Goal: Task Accomplishment & Management: Complete application form

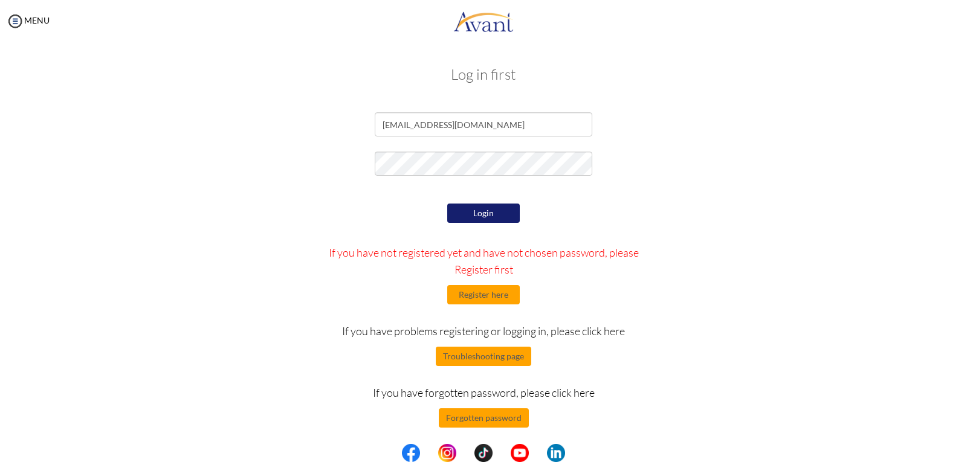
click at [499, 217] on button "Login" at bounding box center [483, 213] width 72 height 19
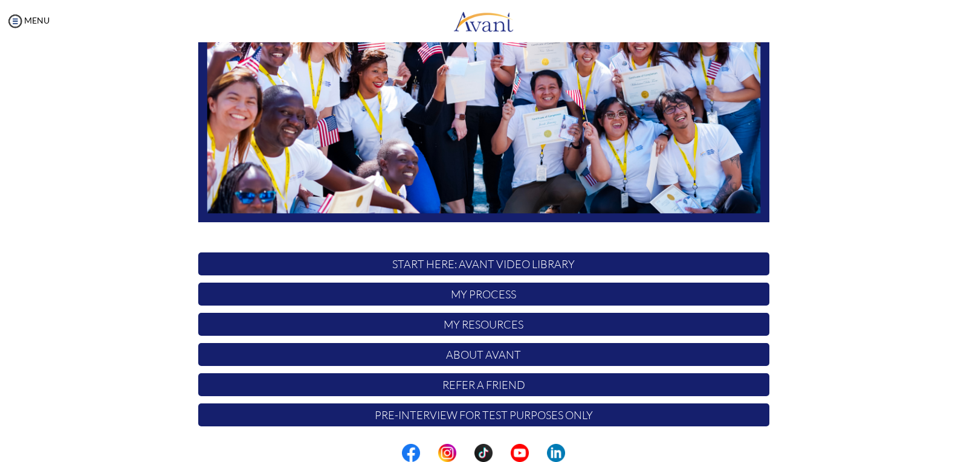
scroll to position [209, 0]
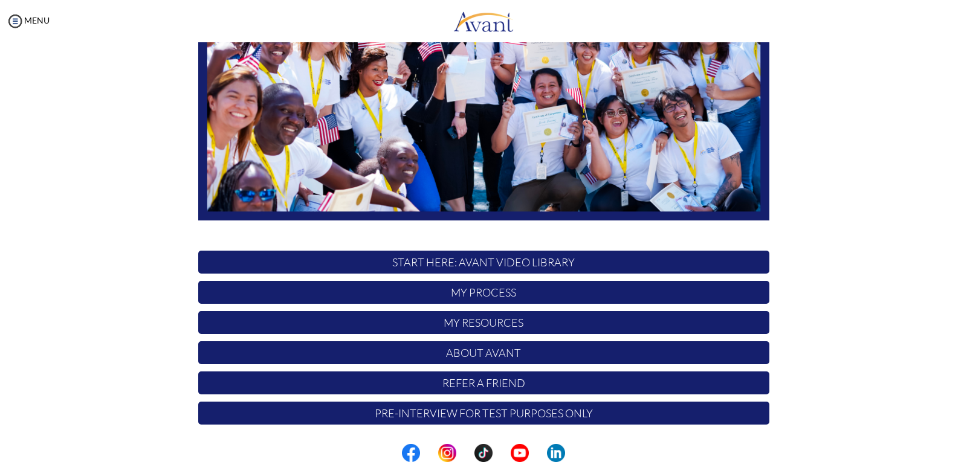
click at [502, 295] on p "My Process" at bounding box center [483, 292] width 571 height 23
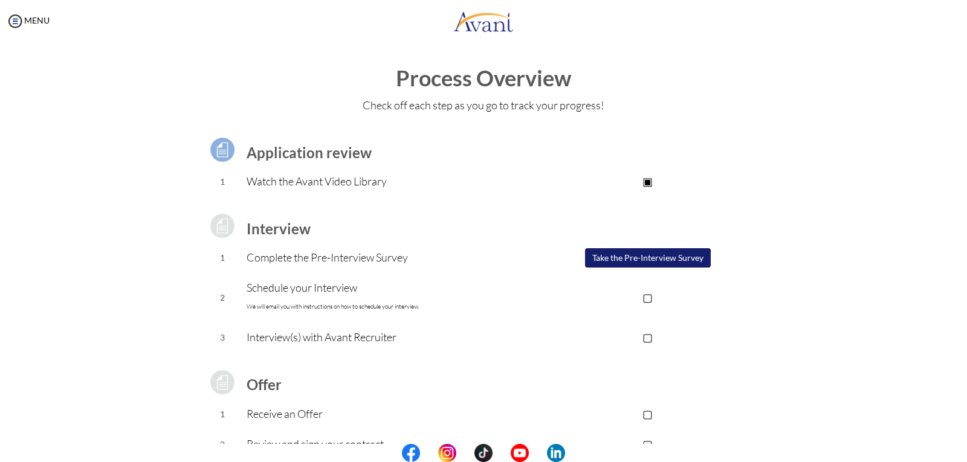
click at [641, 262] on button "Take the Pre-Interview Survey" at bounding box center [648, 257] width 126 height 19
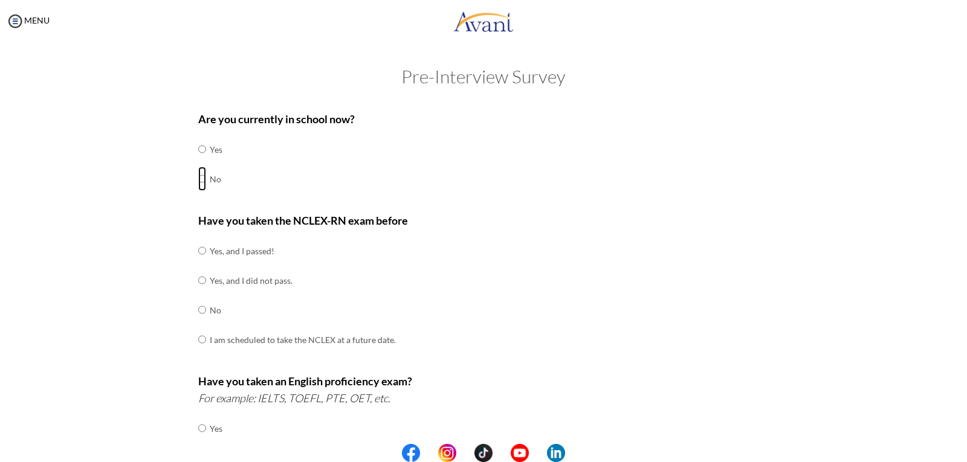
click at [198, 179] on input "radio" at bounding box center [202, 179] width 8 height 24
radio input "true"
click at [198, 281] on input "radio" at bounding box center [202, 280] width 8 height 24
radio input "true"
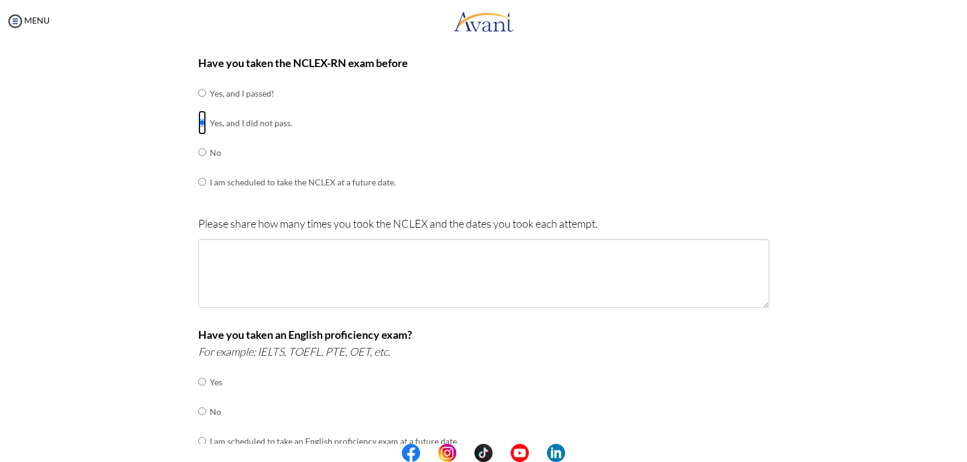
scroll to position [159, 0]
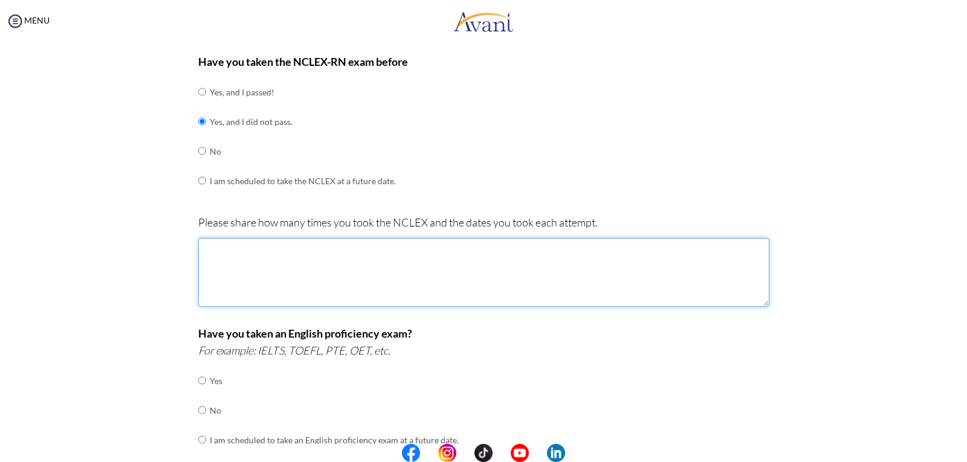
click at [219, 247] on textarea at bounding box center [483, 272] width 571 height 69
click at [201, 264] on textarea "27may 2024" at bounding box center [483, 272] width 571 height 69
click at [256, 251] on textarea "27may 2024" at bounding box center [483, 272] width 571 height 69
click at [233, 268] on textarea "27may 2024" at bounding box center [483, 272] width 571 height 69
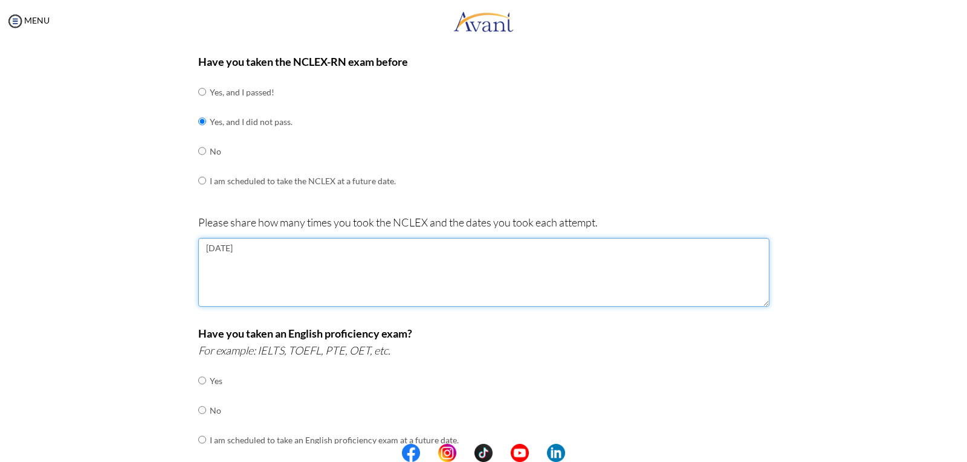
click at [741, 250] on textarea "27may 2024" at bounding box center [483, 272] width 571 height 69
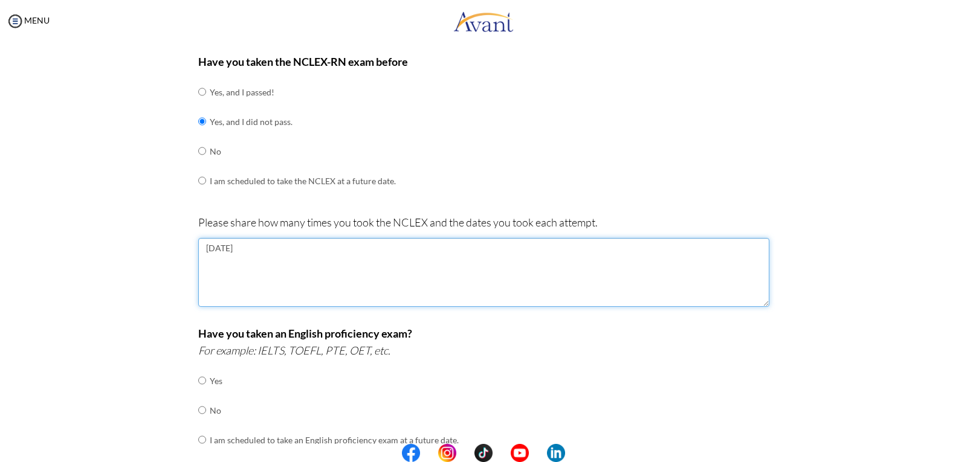
click at [741, 250] on textarea "27may 2024" at bounding box center [483, 272] width 571 height 69
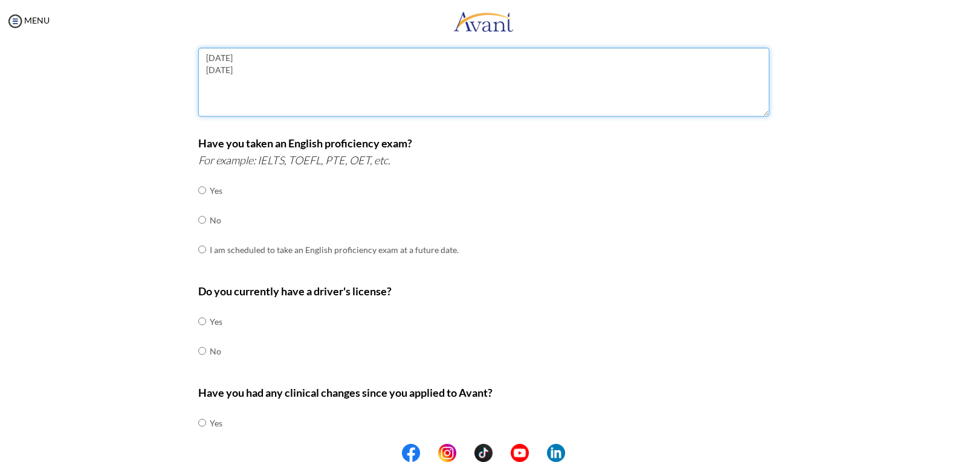
scroll to position [350, 0]
type textarea "27may 2024 9th september 2025"
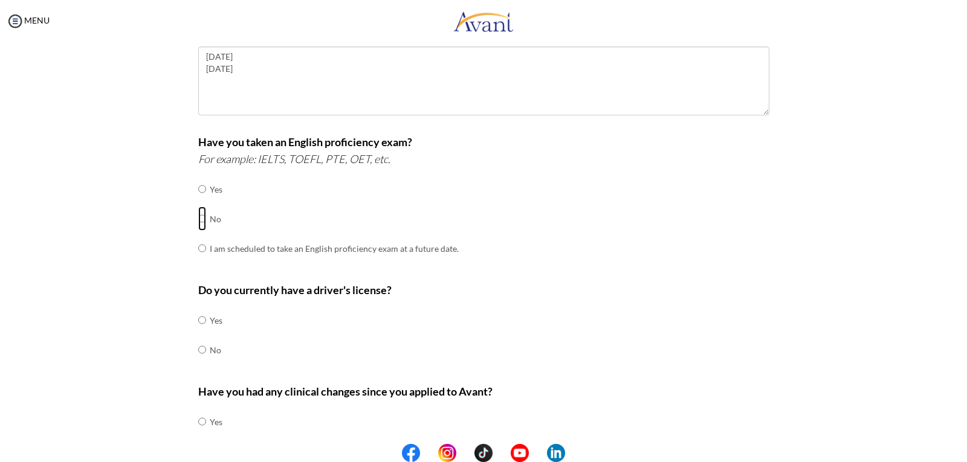
click at [198, 221] on input "radio" at bounding box center [202, 219] width 8 height 24
radio input "true"
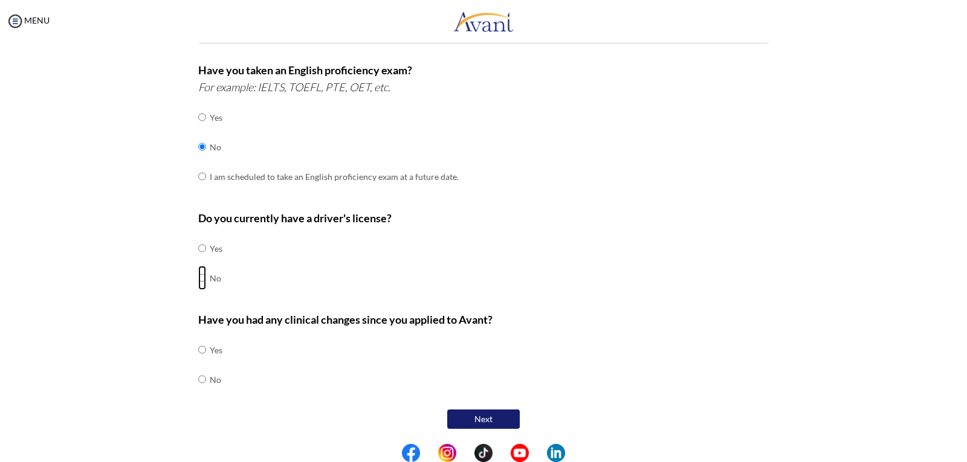
click at [198, 278] on input "radio" at bounding box center [202, 278] width 8 height 24
radio input "true"
click at [198, 377] on input "radio" at bounding box center [202, 379] width 8 height 24
radio input "true"
click at [475, 420] on button "Next" at bounding box center [483, 419] width 72 height 19
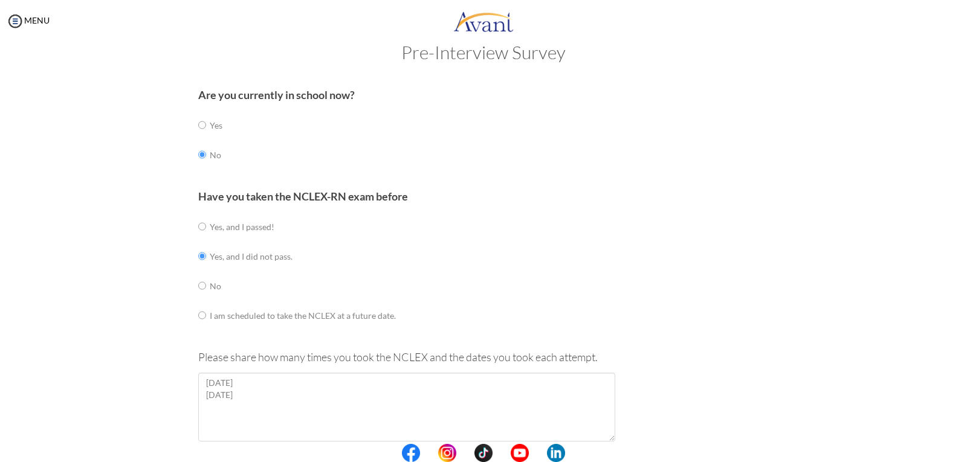
scroll to position [24, 0]
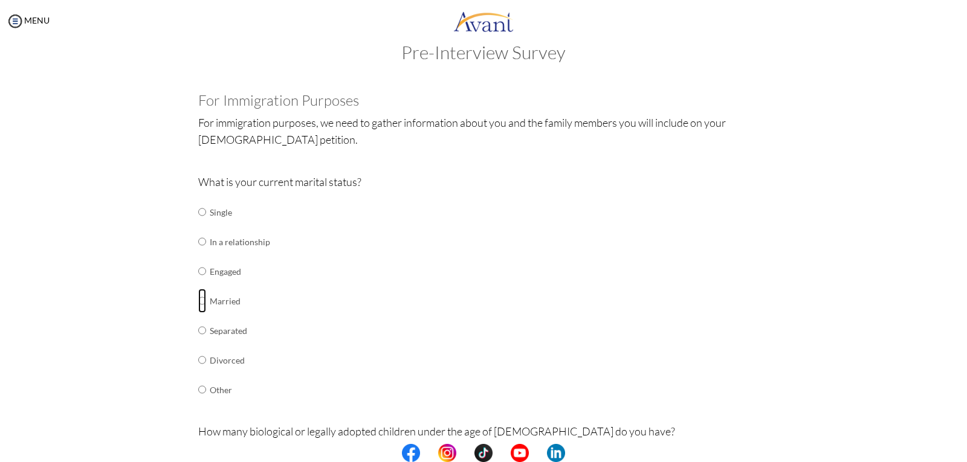
click at [198, 301] on input "radio" at bounding box center [202, 301] width 8 height 24
radio input "true"
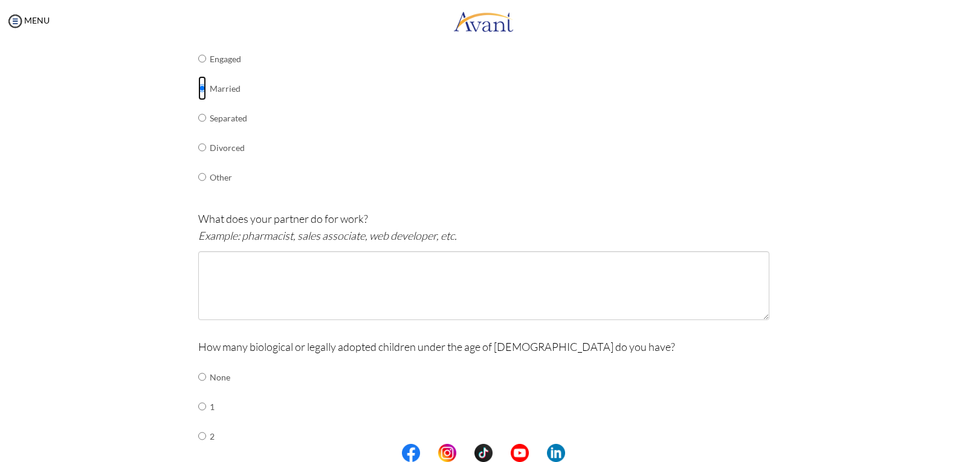
scroll to position [238, 0]
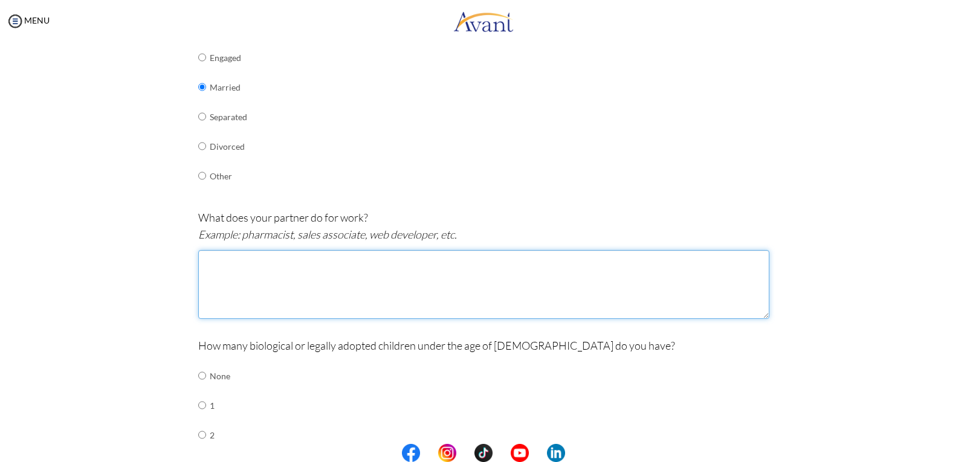
click at [203, 264] on textarea at bounding box center [483, 284] width 571 height 69
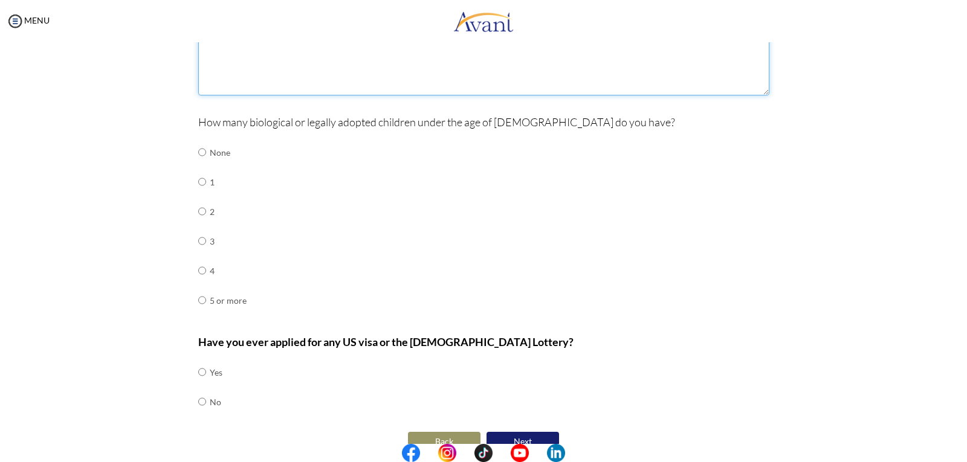
scroll to position [463, 0]
type textarea "sales associates"
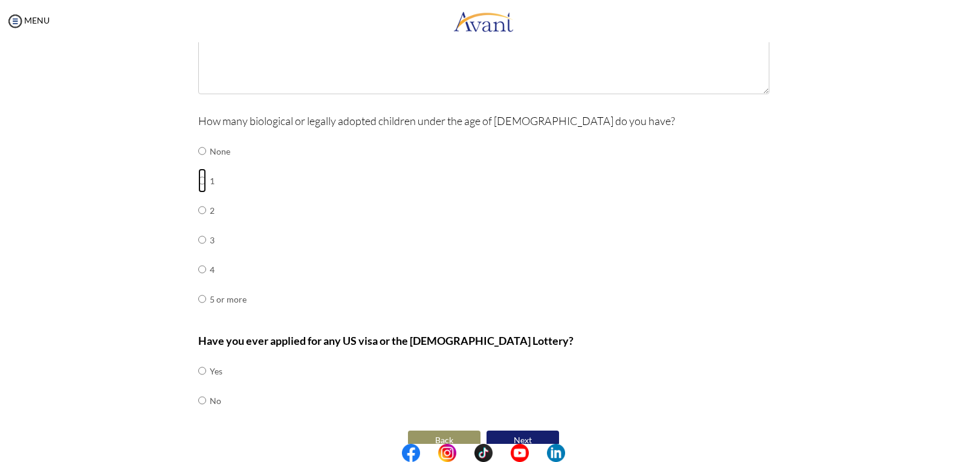
click at [198, 181] on input "radio" at bounding box center [202, 181] width 8 height 24
radio input "true"
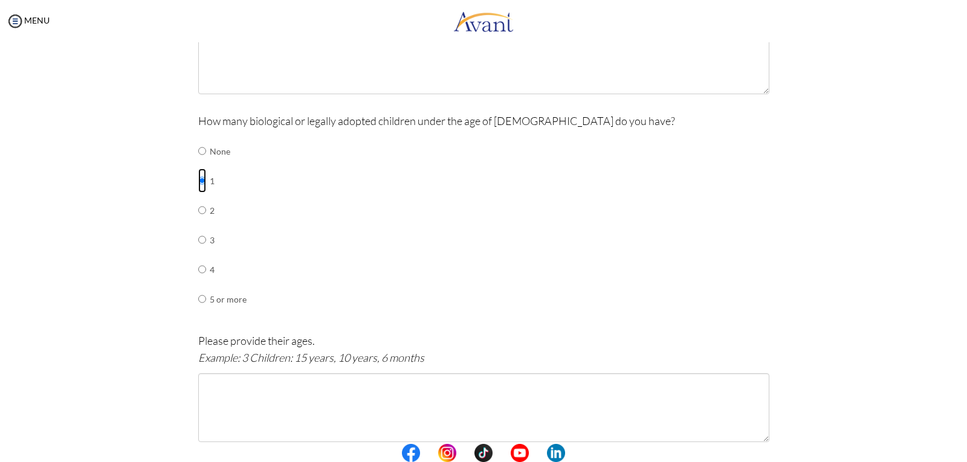
scroll to position [612, 0]
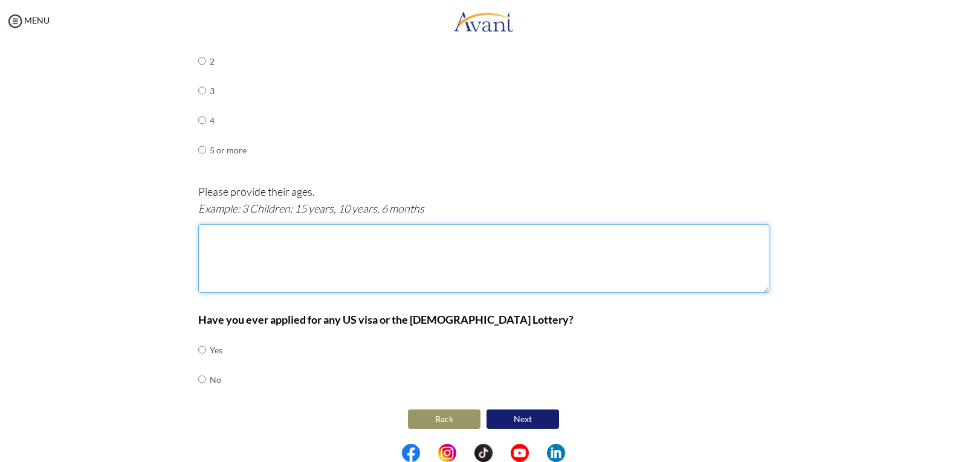
click at [201, 234] on textarea at bounding box center [483, 258] width 571 height 69
type textarea "7 years/fe"
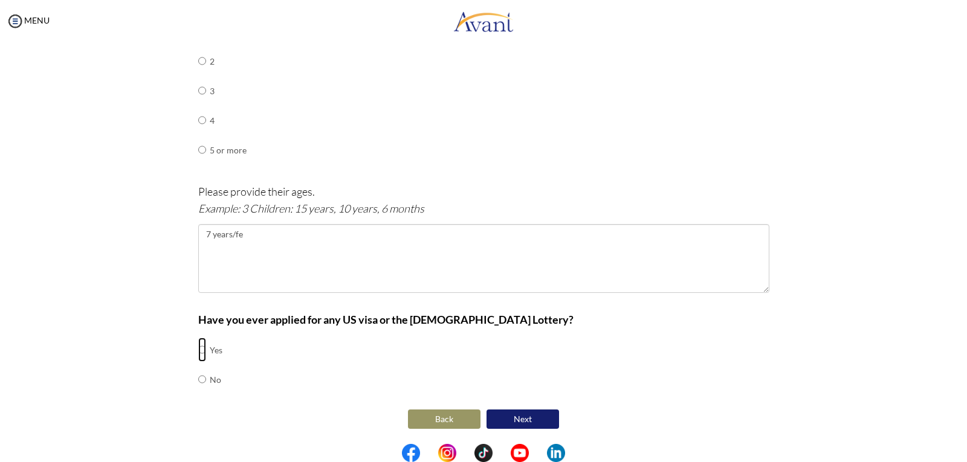
click at [198, 351] on input "radio" at bounding box center [202, 350] width 8 height 24
radio input "true"
click at [515, 417] on button "Next" at bounding box center [522, 419] width 72 height 19
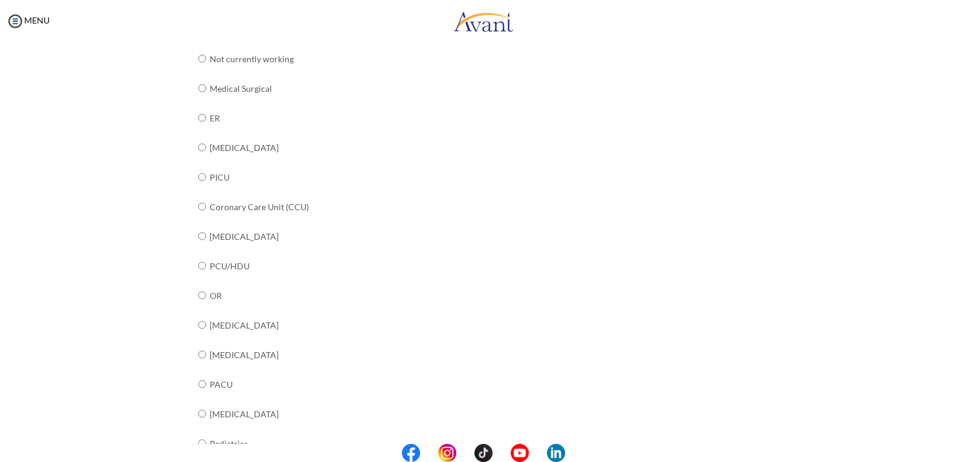
scroll to position [149, 0]
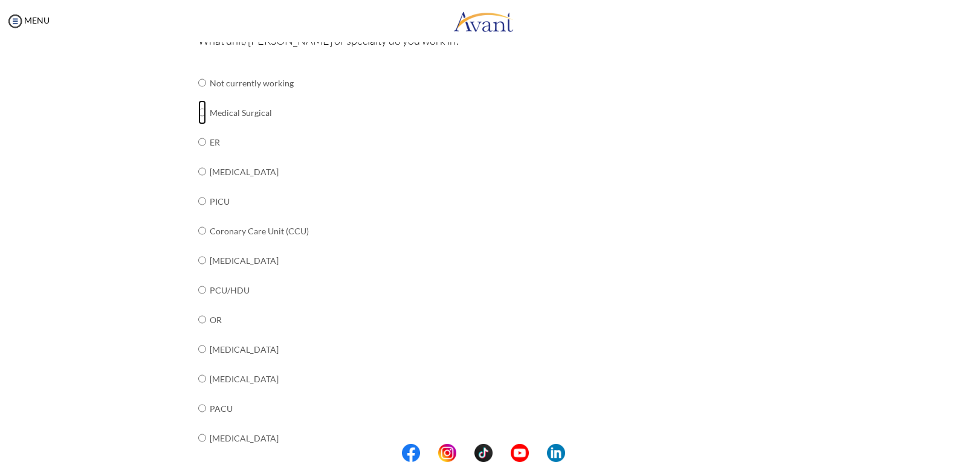
click at [198, 114] on input "radio" at bounding box center [202, 112] width 8 height 24
radio input "true"
click at [198, 71] on input "radio" at bounding box center [202, 83] width 8 height 24
radio input "true"
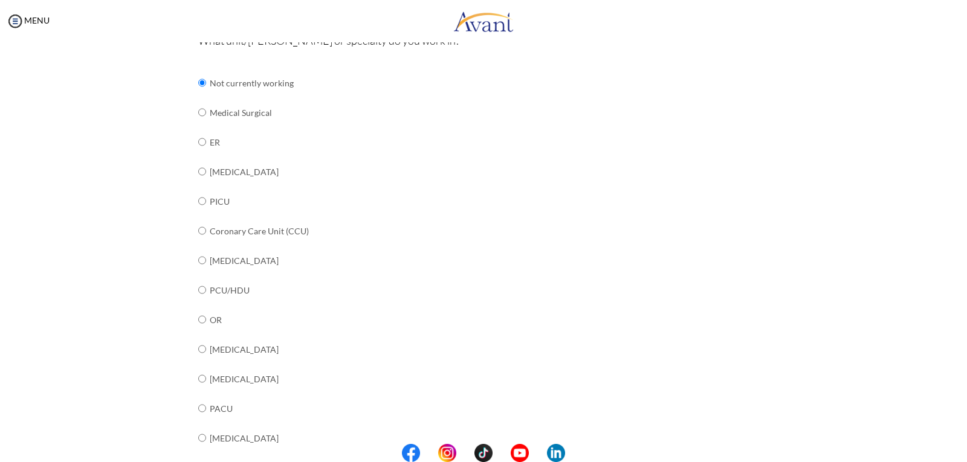
radio input "true"
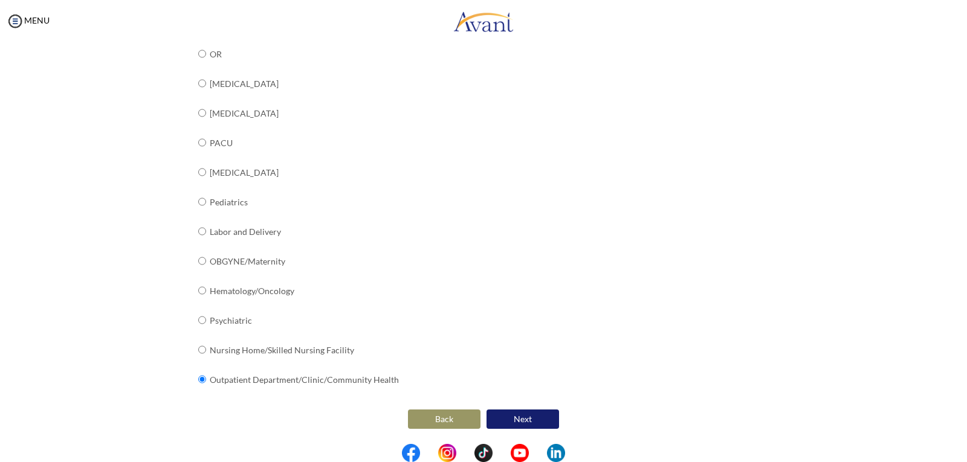
radio input "true"
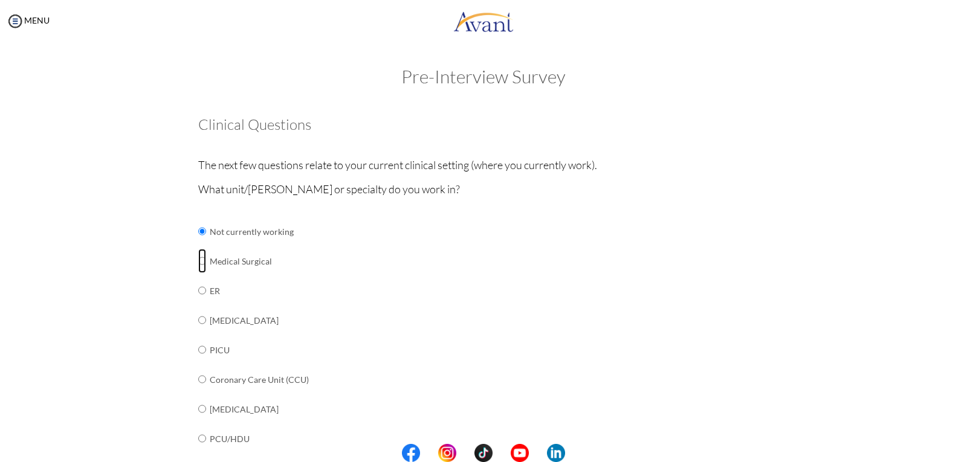
click at [198, 261] on input "radio" at bounding box center [202, 261] width 8 height 24
radio input "true"
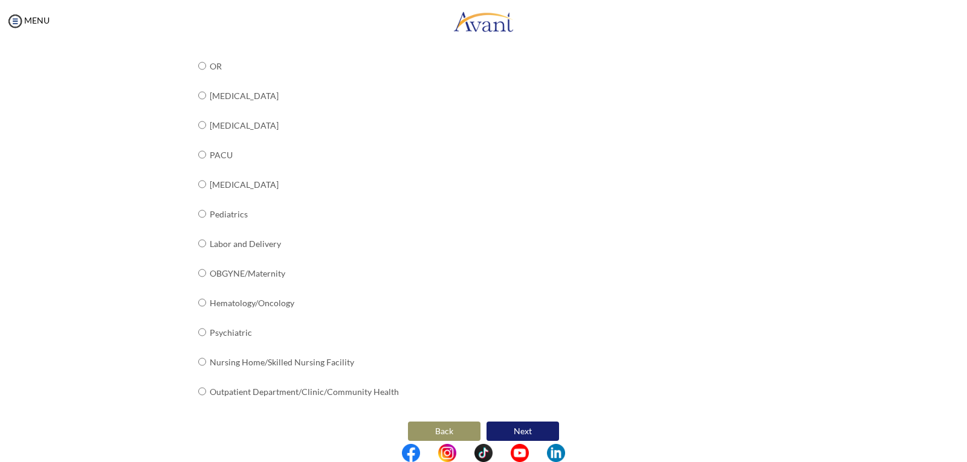
scroll to position [414, 0]
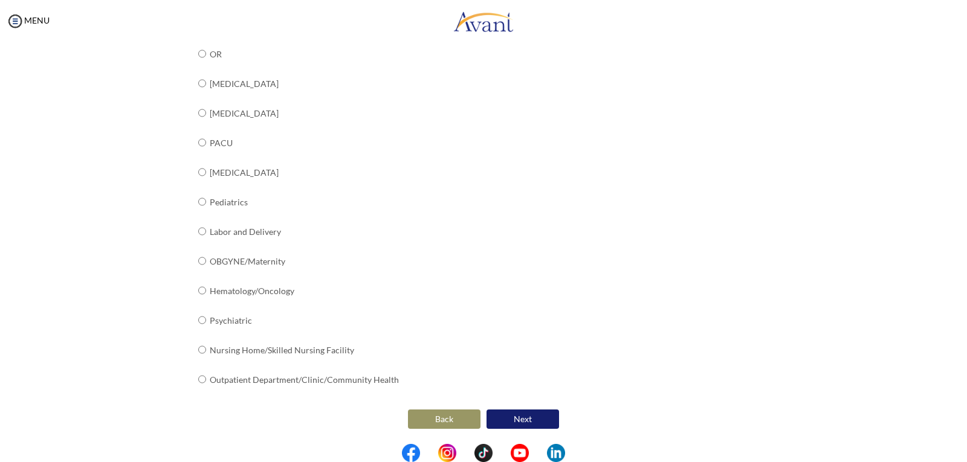
click at [506, 419] on button "Next" at bounding box center [522, 419] width 72 height 19
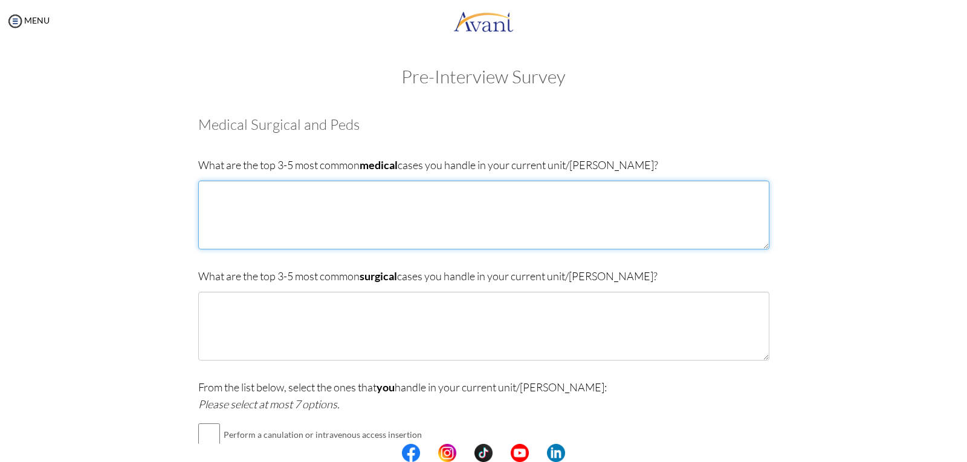
click at [204, 190] on textarea at bounding box center [483, 215] width 571 height 69
click at [198, 193] on textarea "post operative cases" at bounding box center [483, 215] width 571 height 69
click at [299, 192] on textarea "1.post operative cases" at bounding box center [483, 215] width 571 height 69
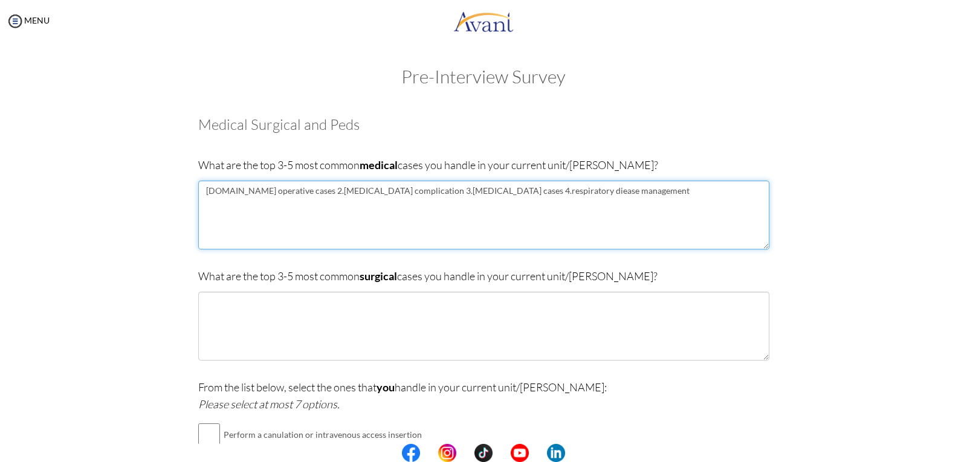
click at [522, 192] on textarea "1.post operative cases 2.endocrine complication 3.gastrointestinal cases 4.resp…" at bounding box center [483, 215] width 571 height 69
click at [522, 189] on textarea "1.post operative cases 2.endocrine complication 3.gastrointestinal cases 4.resp…" at bounding box center [483, 215] width 571 height 69
click at [524, 190] on textarea "1.post operative cases 2.endocrine complication 3.gastrointestinal cases 4.resp…" at bounding box center [483, 215] width 571 height 69
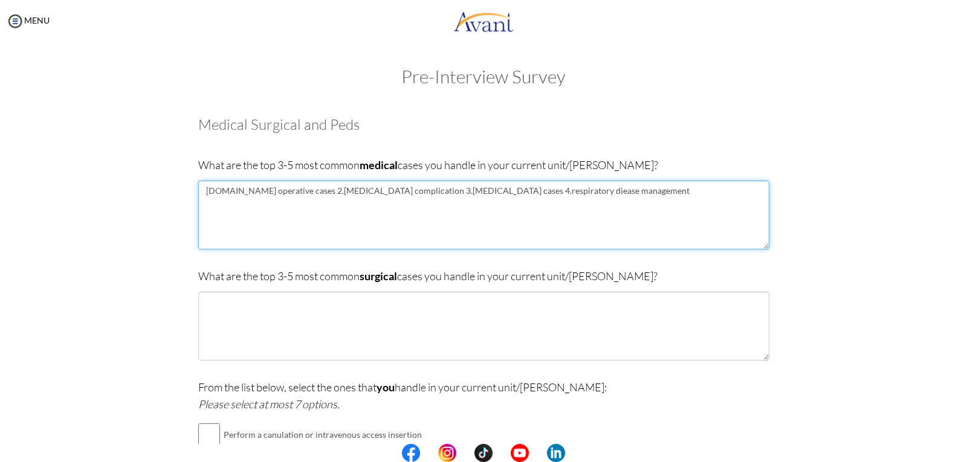
click at [524, 190] on textarea "1.post operative cases 2.endocrine complication 3.gastrointestinal cases 4.resp…" at bounding box center [483, 215] width 571 height 69
click at [597, 190] on textarea "1.post operative cases 2.endocrine complication 3.gastrointestinal cases 4.resp…" at bounding box center [483, 215] width 571 height 69
click at [722, 194] on textarea "1.post operative cases 2.endocrine complication 3.gastrointestinal cases 4.resp…" at bounding box center [483, 215] width 571 height 69
type textarea "1.post operative cases 2.endocrine complication 3.gastrointestinal cases 4.resp…"
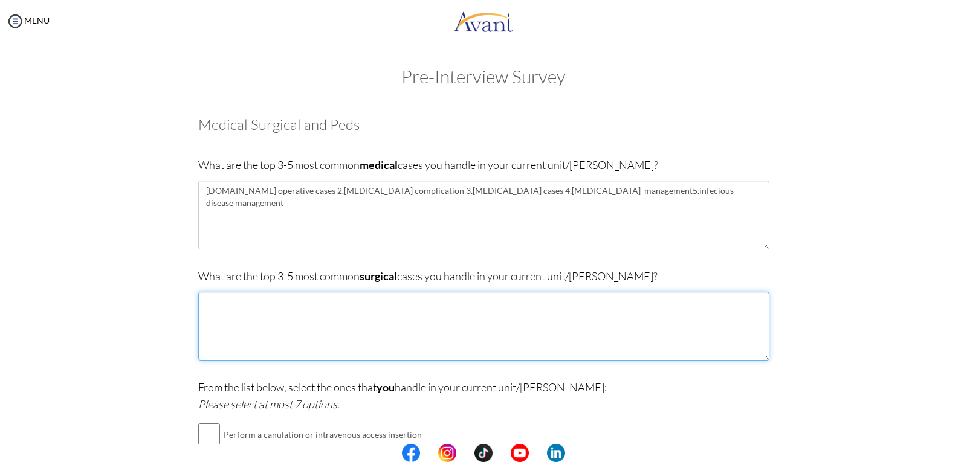
click at [205, 300] on textarea at bounding box center [483, 326] width 571 height 69
click at [263, 303] on textarea "general surgery" at bounding box center [483, 326] width 571 height 69
click at [198, 303] on textarea "general surgery cases" at bounding box center [483, 326] width 571 height 69
click at [304, 301] on textarea "1.general surgery cases" at bounding box center [483, 326] width 571 height 69
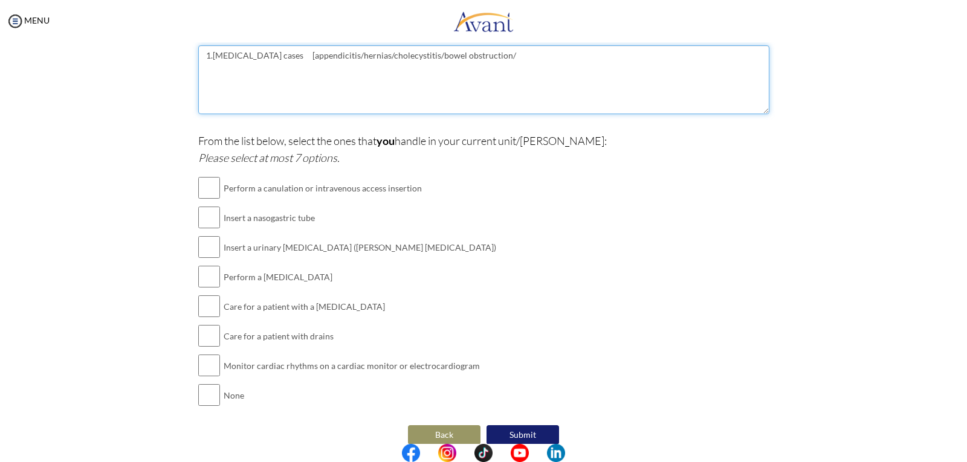
scroll to position [247, 0]
type textarea "1.general surgery cases [appendicitis/hernias/cholecystitis/bowel obstruction/"
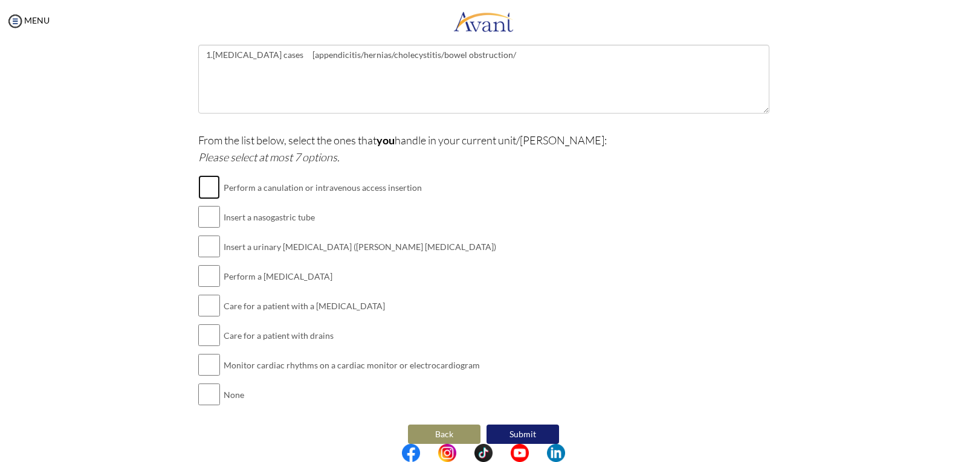
click at [205, 188] on input "checkbox" at bounding box center [209, 187] width 22 height 24
checkbox input "true"
click at [202, 217] on input "checkbox" at bounding box center [209, 217] width 22 height 24
checkbox input "true"
click at [204, 240] on input "checkbox" at bounding box center [209, 246] width 22 height 24
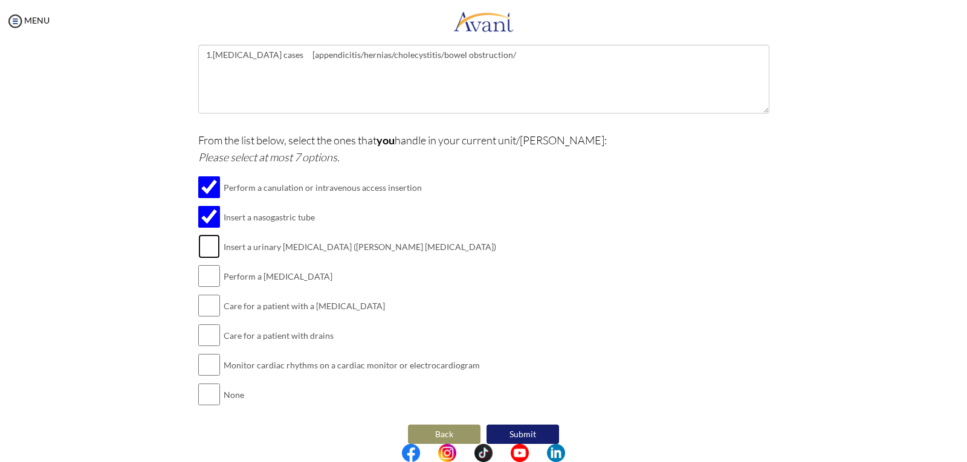
checkbox input "true"
click at [206, 275] on input "checkbox" at bounding box center [209, 276] width 22 height 24
checkbox input "true"
click at [202, 332] on input "checkbox" at bounding box center [209, 335] width 22 height 24
checkbox input "true"
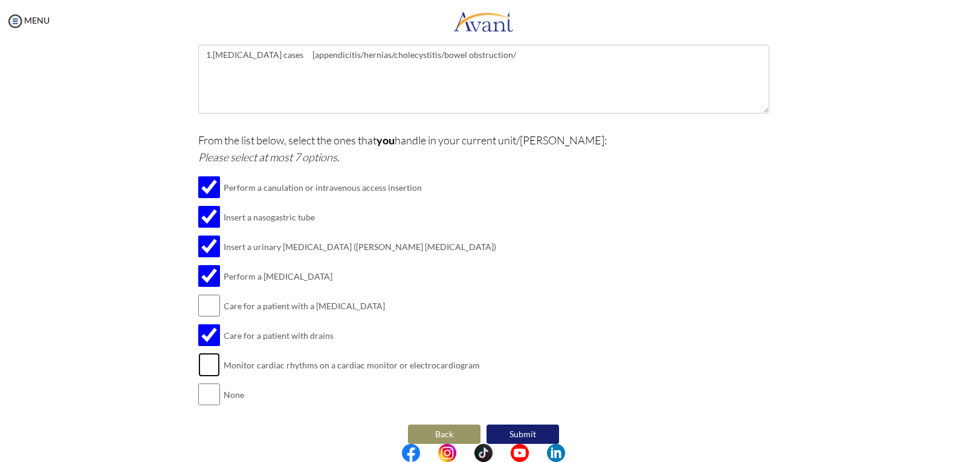
click at [205, 364] on input "checkbox" at bounding box center [209, 365] width 22 height 24
checkbox input "true"
click at [205, 301] on input "checkbox" at bounding box center [209, 306] width 22 height 24
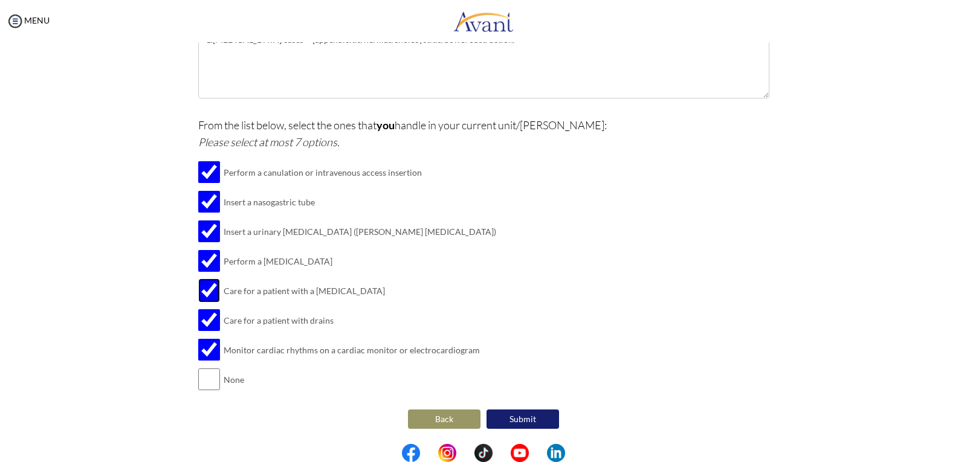
click at [198, 297] on input "checkbox" at bounding box center [209, 290] width 22 height 24
checkbox input "false"
click at [520, 415] on button "Submit" at bounding box center [522, 419] width 72 height 19
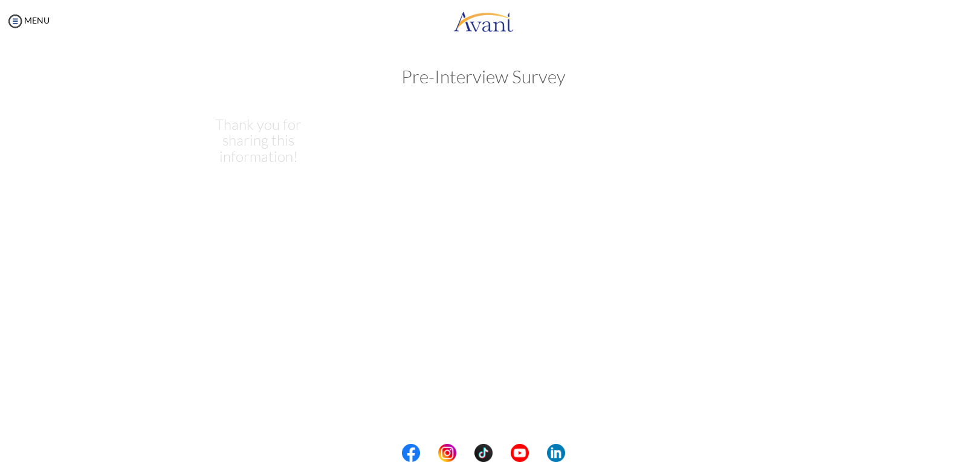
scroll to position [0, 0]
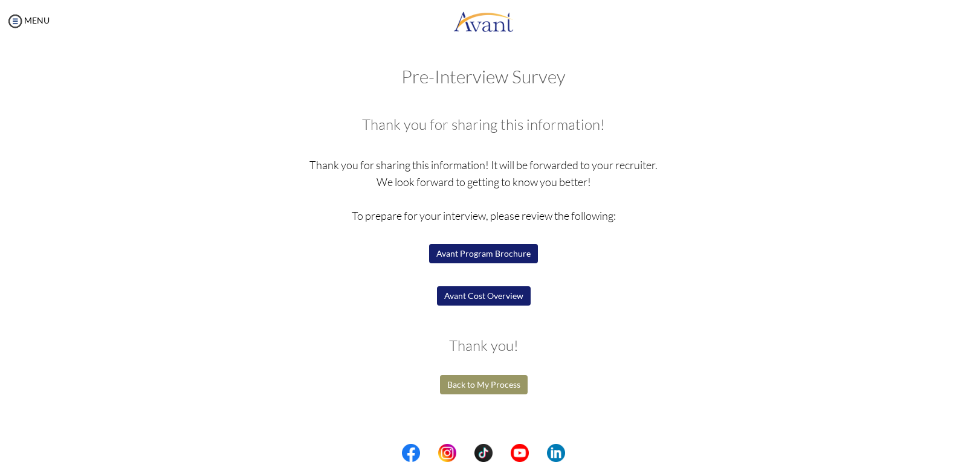
click at [508, 256] on button "Avant Program Brochure" at bounding box center [483, 253] width 109 height 19
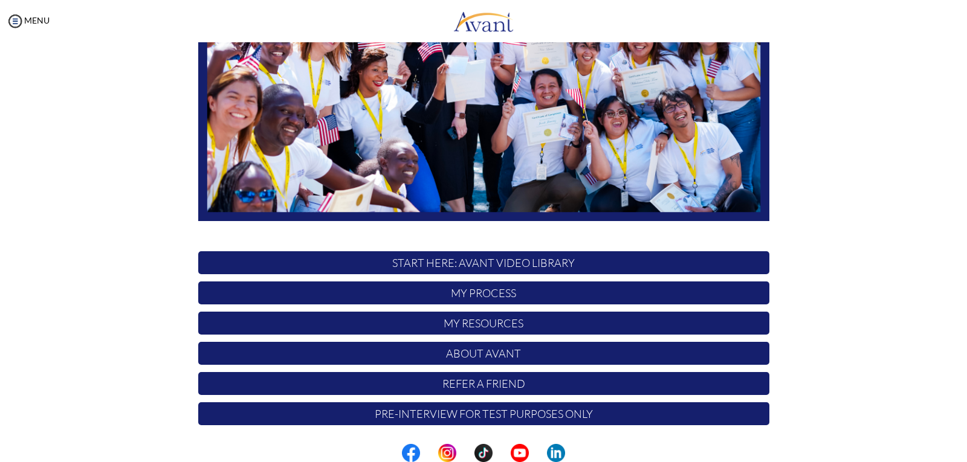
scroll to position [209, 0]
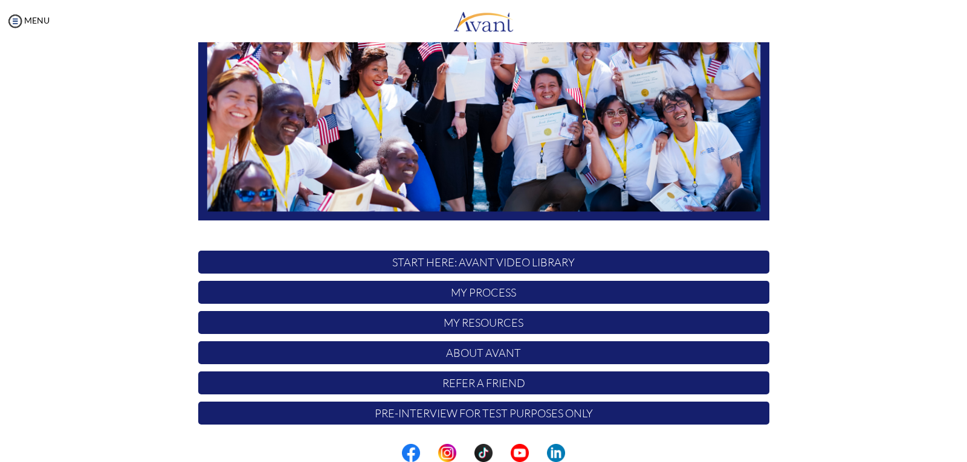
click at [489, 416] on p "Pre-Interview for test purposes only" at bounding box center [483, 413] width 571 height 23
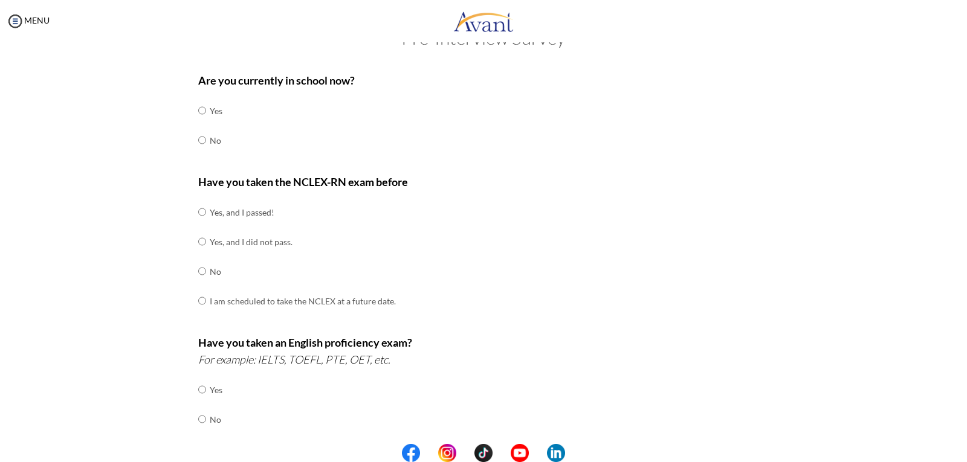
scroll to position [0, 0]
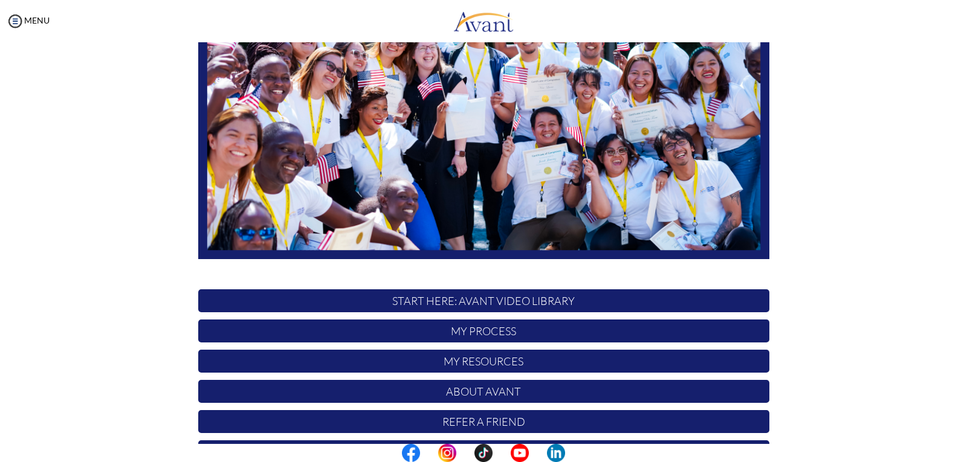
scroll to position [209, 0]
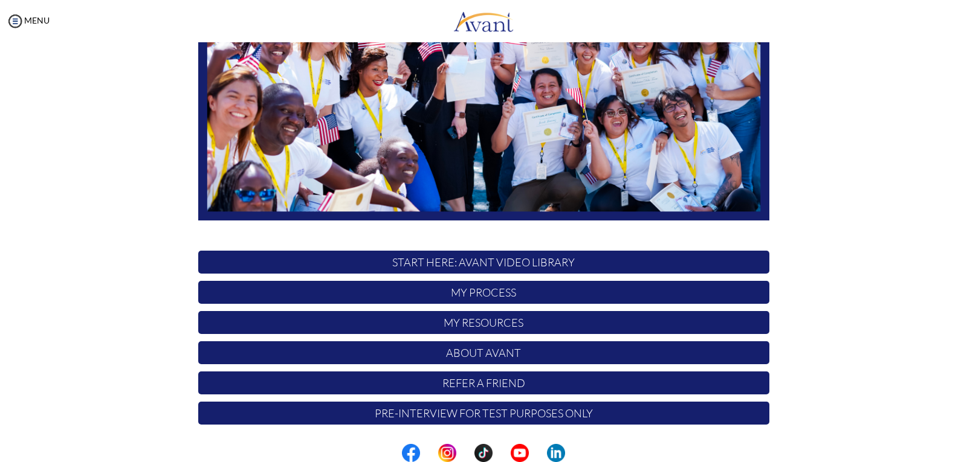
click at [498, 323] on p "My Resources" at bounding box center [483, 322] width 571 height 23
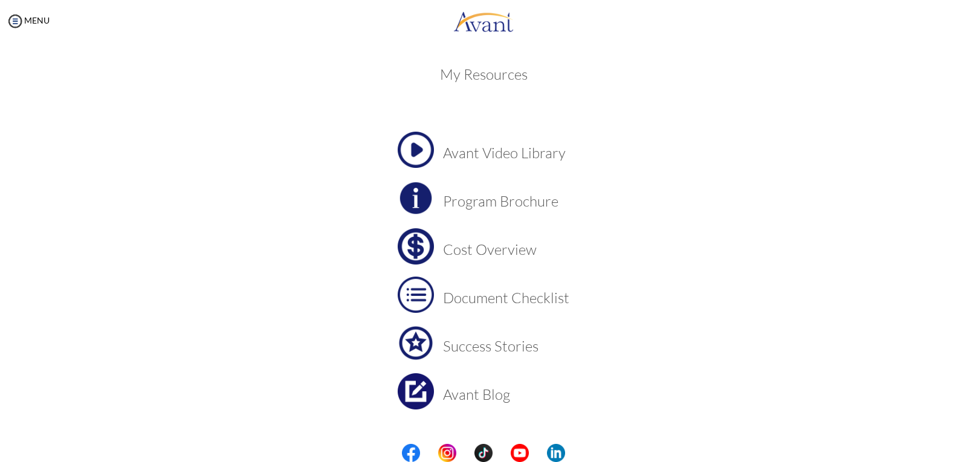
scroll to position [26, 0]
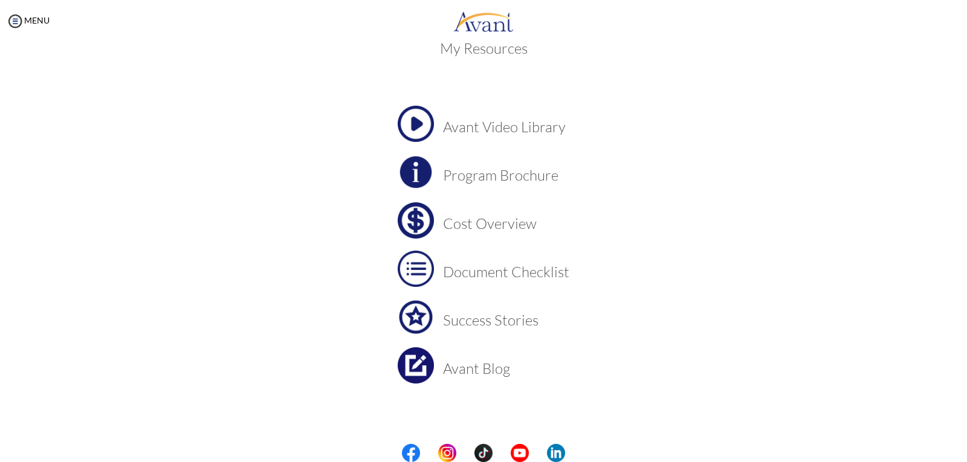
click at [490, 227] on h3 "Cost Overview" at bounding box center [506, 224] width 126 height 16
click at [402, 271] on img at bounding box center [416, 269] width 36 height 36
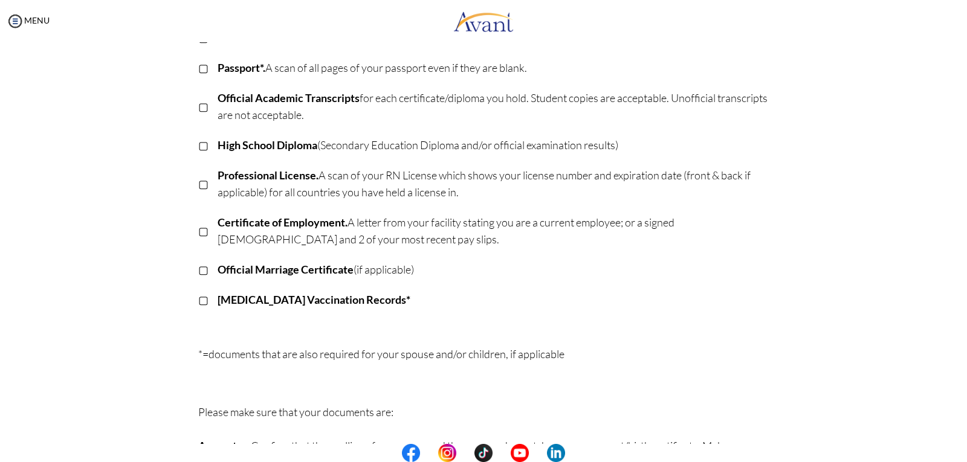
scroll to position [185, 0]
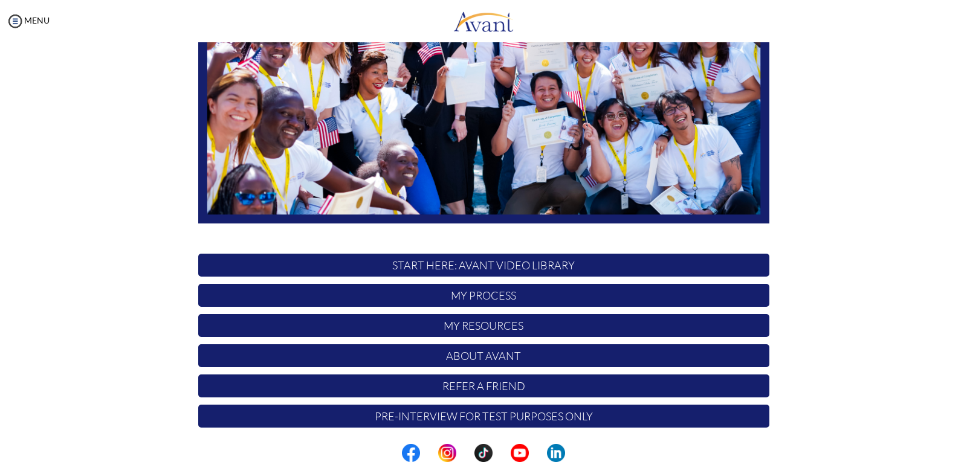
scroll to position [209, 0]
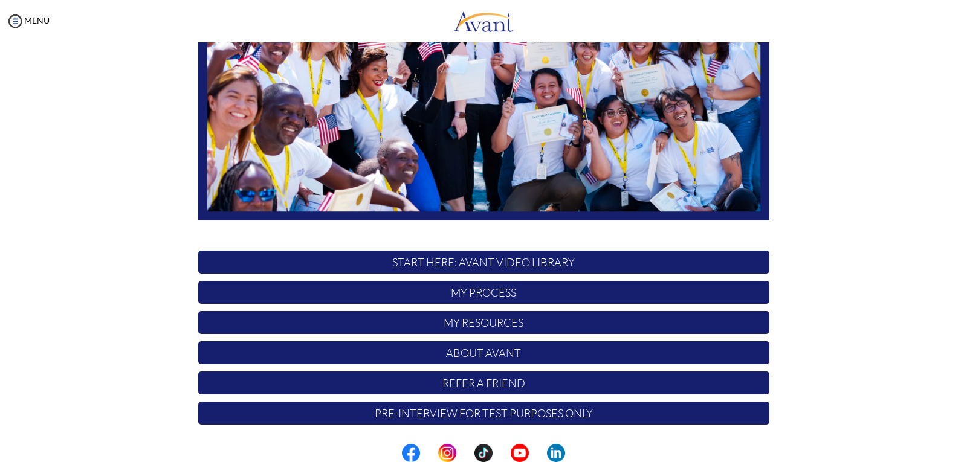
click at [575, 414] on p "Pre-Interview for test purposes only" at bounding box center [483, 413] width 571 height 23
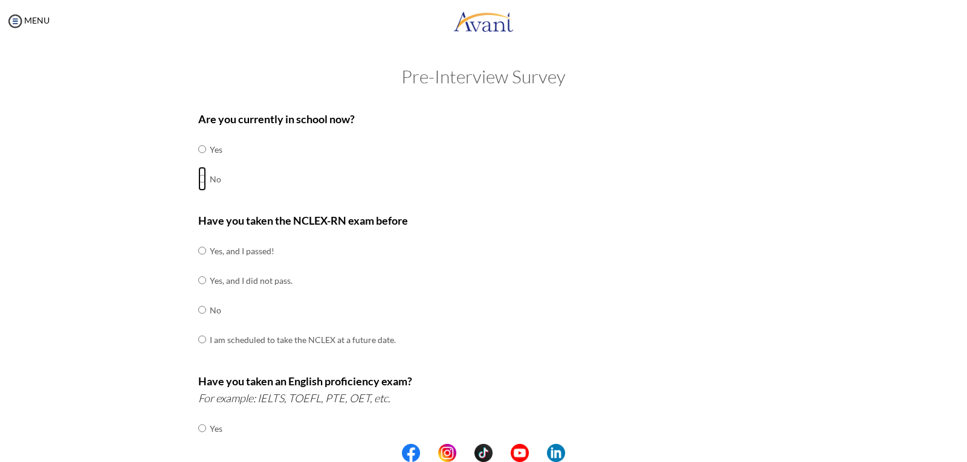
click at [198, 179] on input "radio" at bounding box center [202, 179] width 8 height 24
radio input "true"
click at [198, 282] on input "radio" at bounding box center [202, 280] width 8 height 24
radio input "true"
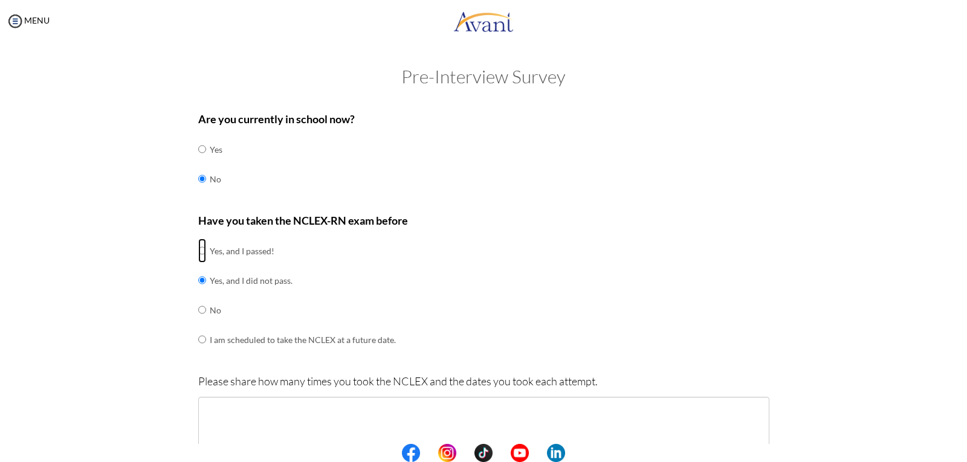
click at [198, 252] on input "radio" at bounding box center [202, 251] width 8 height 24
radio input "true"
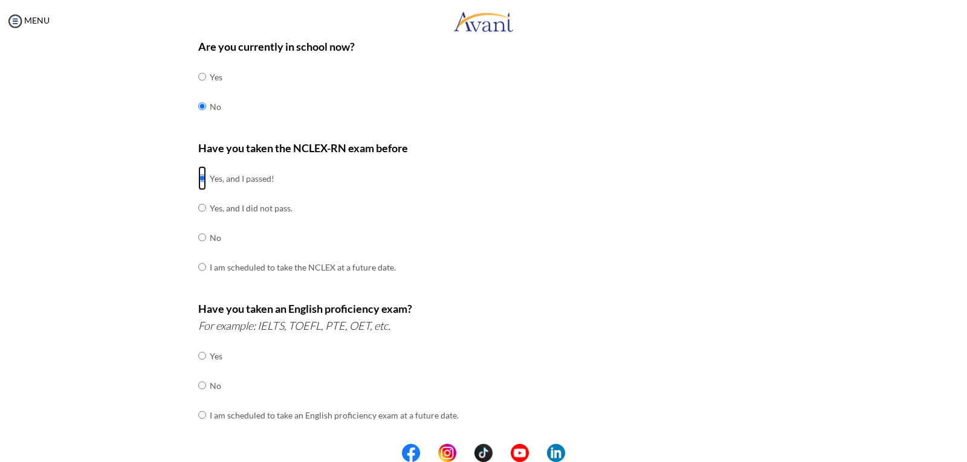
scroll to position [73, 0]
click at [198, 381] on input "radio" at bounding box center [202, 385] width 8 height 24
radio input "true"
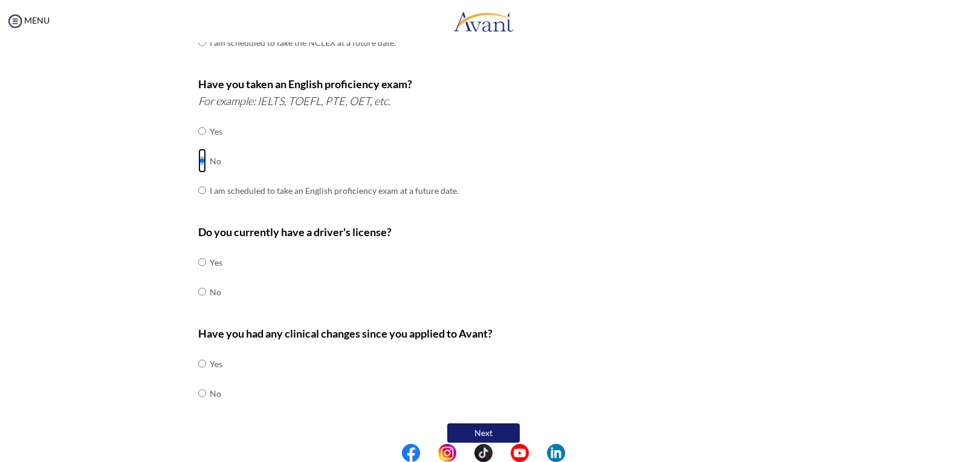
scroll to position [298, 0]
click at [198, 288] on input "radio" at bounding box center [202, 290] width 8 height 24
radio input "true"
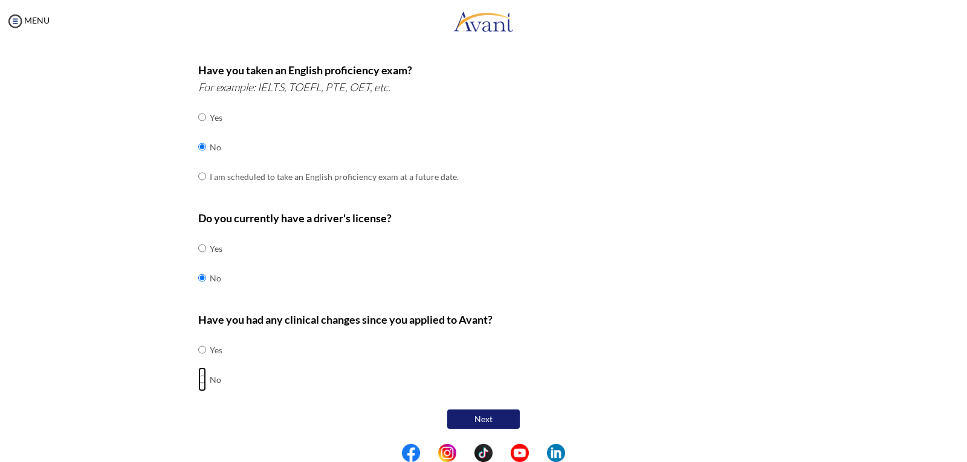
click at [198, 376] on input "radio" at bounding box center [202, 379] width 8 height 24
radio input "true"
click at [474, 422] on button "Next" at bounding box center [483, 419] width 72 height 19
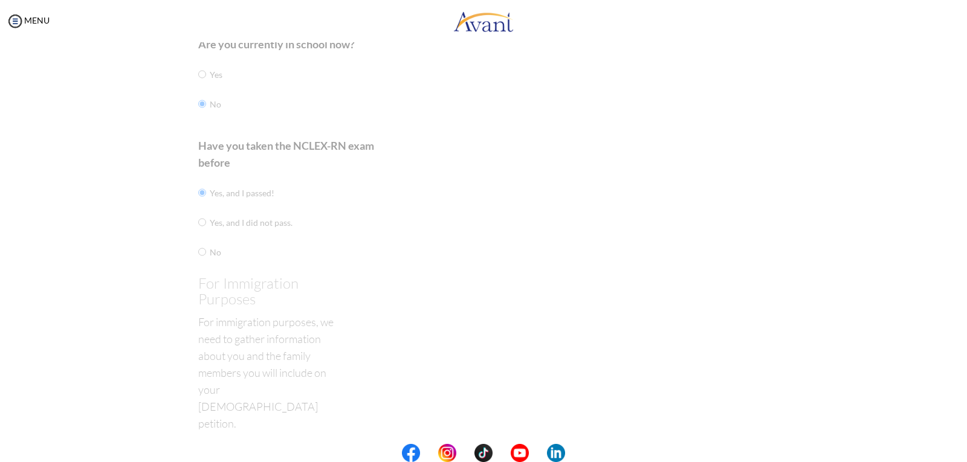
scroll to position [24, 0]
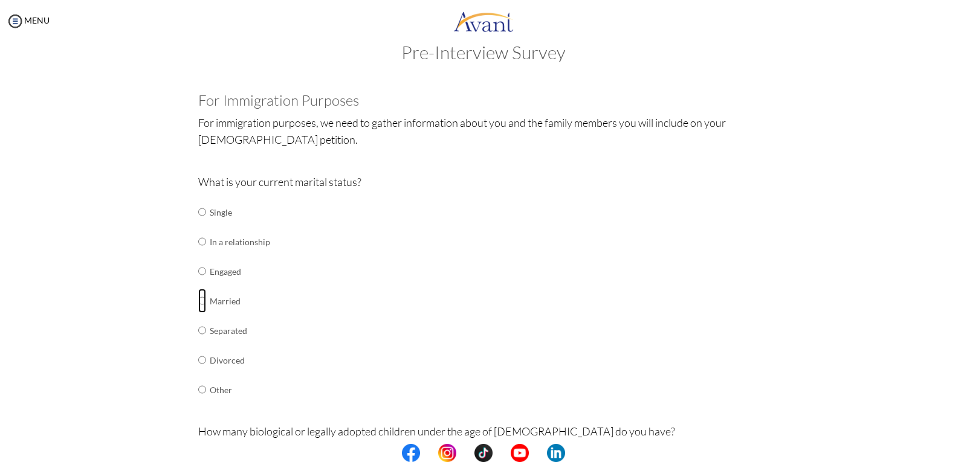
click at [198, 301] on input "radio" at bounding box center [202, 301] width 8 height 24
radio input "true"
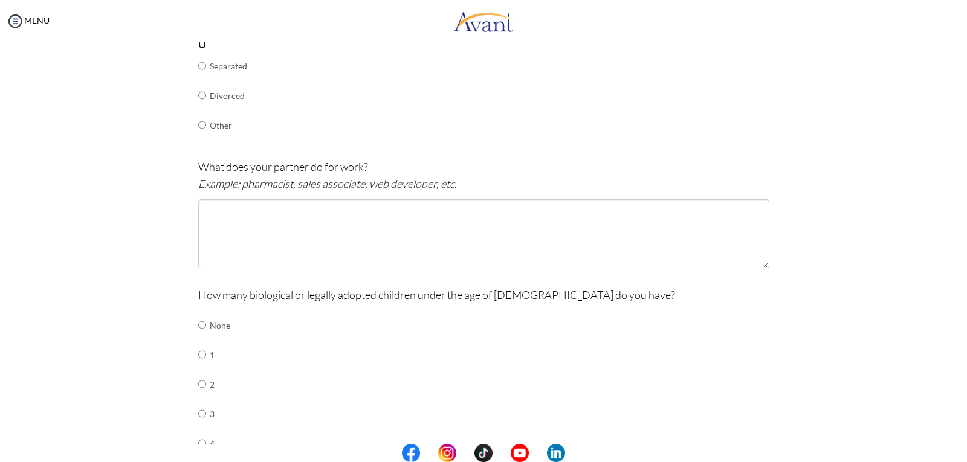
scroll to position [290, 0]
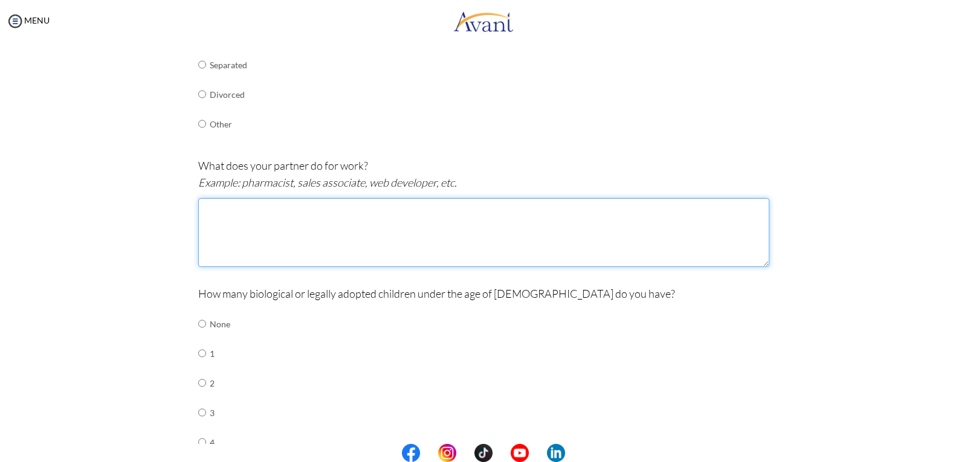
click at [219, 211] on textarea at bounding box center [483, 232] width 571 height 69
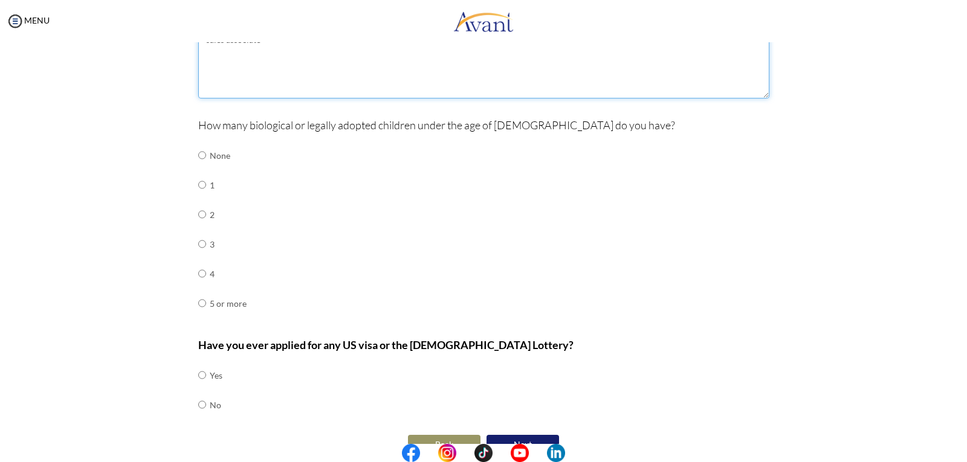
scroll to position [462, 0]
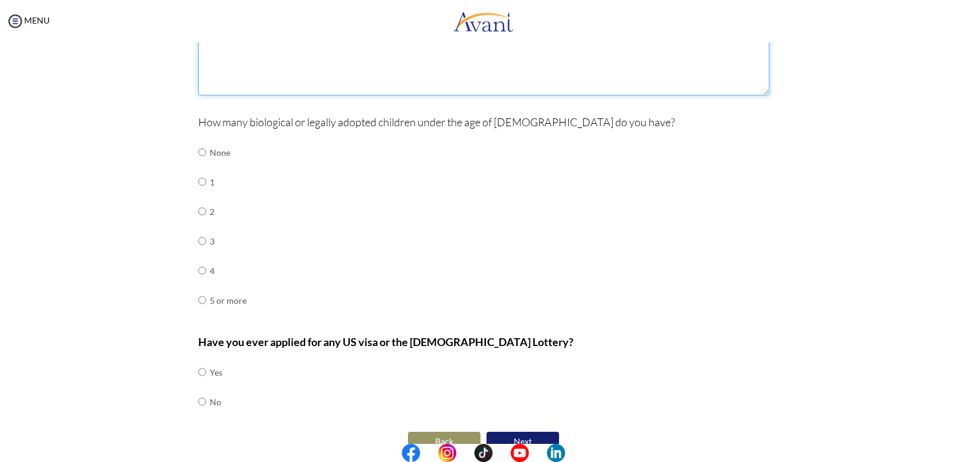
type textarea "sales associate"
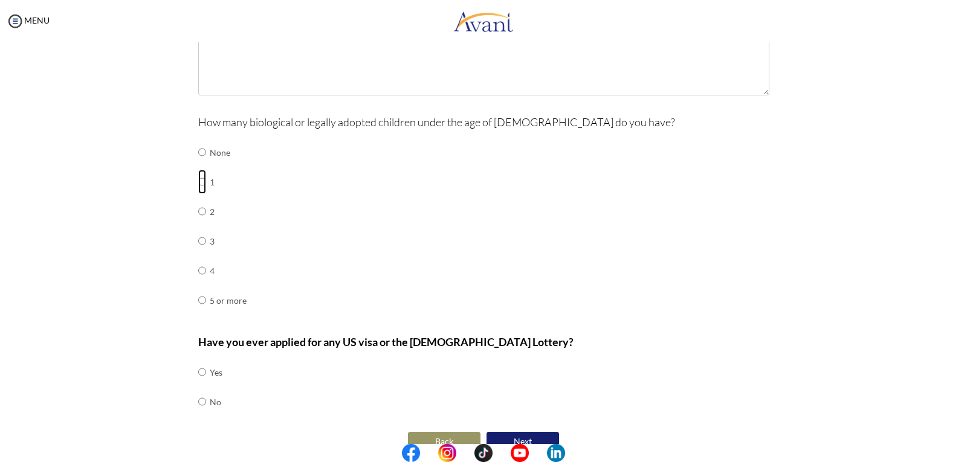
click at [198, 181] on input "radio" at bounding box center [202, 182] width 8 height 24
radio input "true"
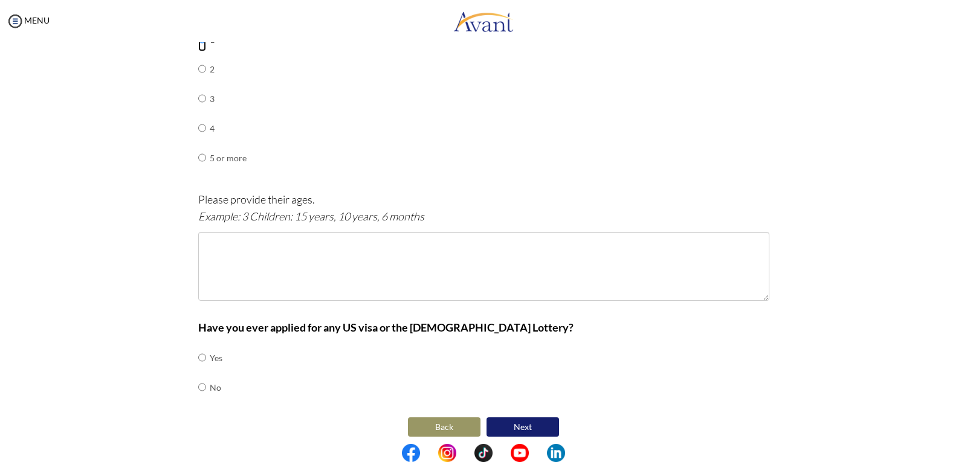
scroll to position [607, 0]
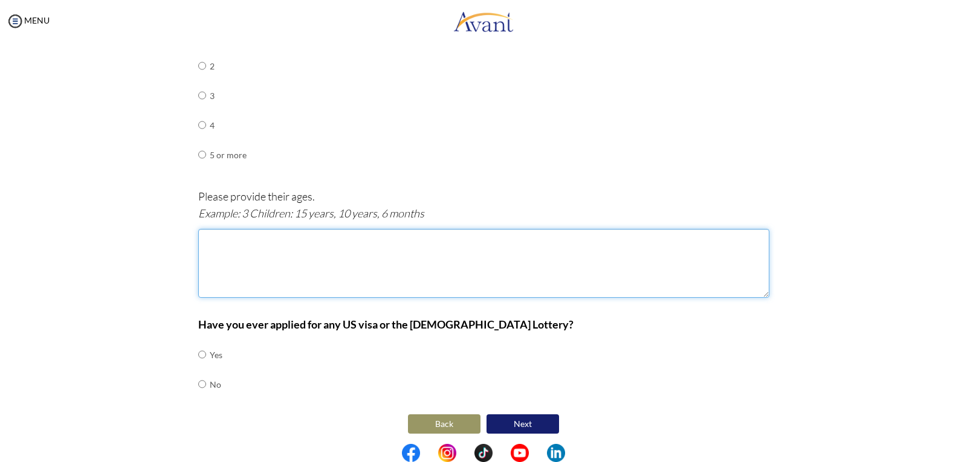
click at [206, 242] on textarea at bounding box center [483, 263] width 571 height 69
type textarea "7years"
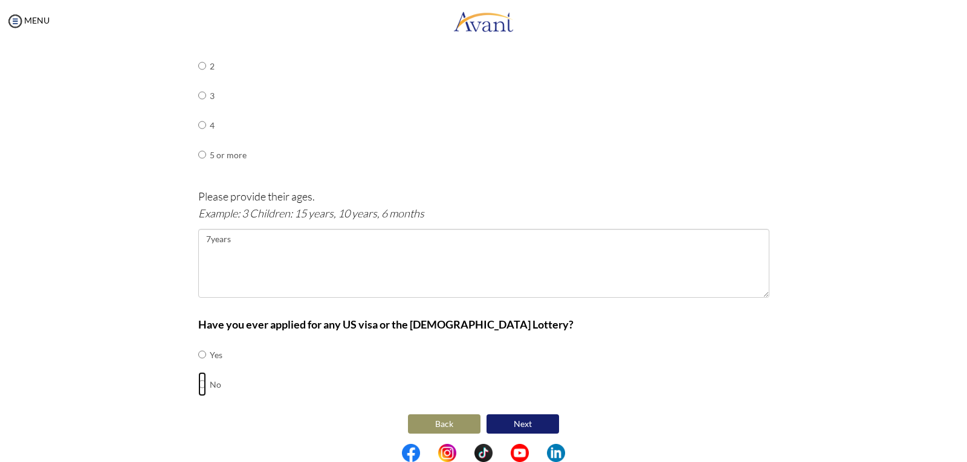
click at [198, 384] on input "radio" at bounding box center [202, 384] width 8 height 24
radio input "true"
click at [520, 421] on button "Next" at bounding box center [522, 423] width 72 height 19
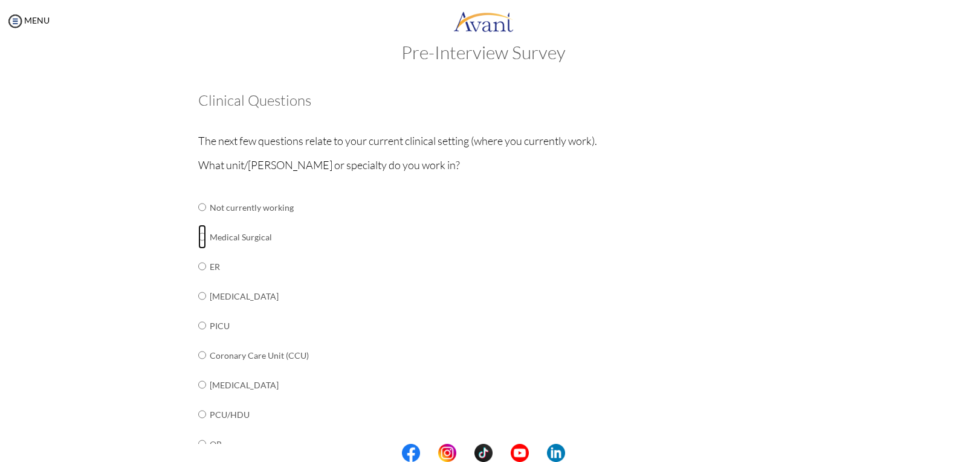
click at [198, 236] on input "radio" at bounding box center [202, 237] width 8 height 24
radio input "true"
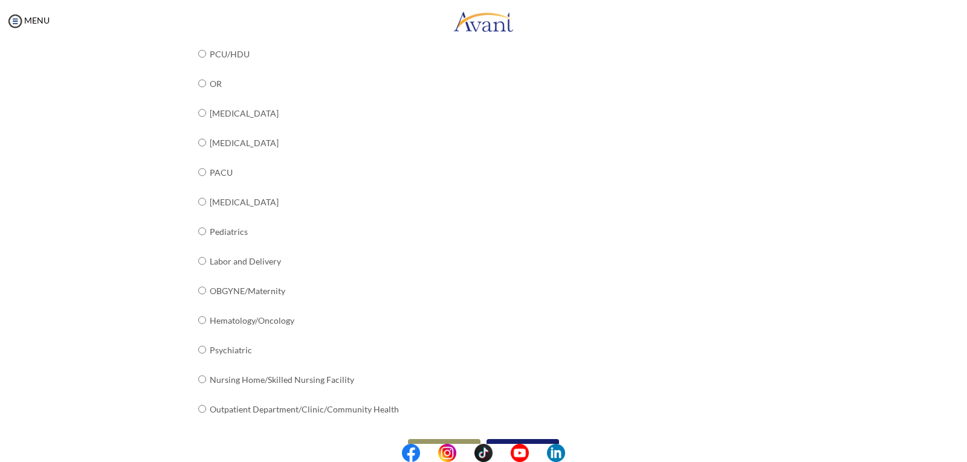
scroll to position [401, 0]
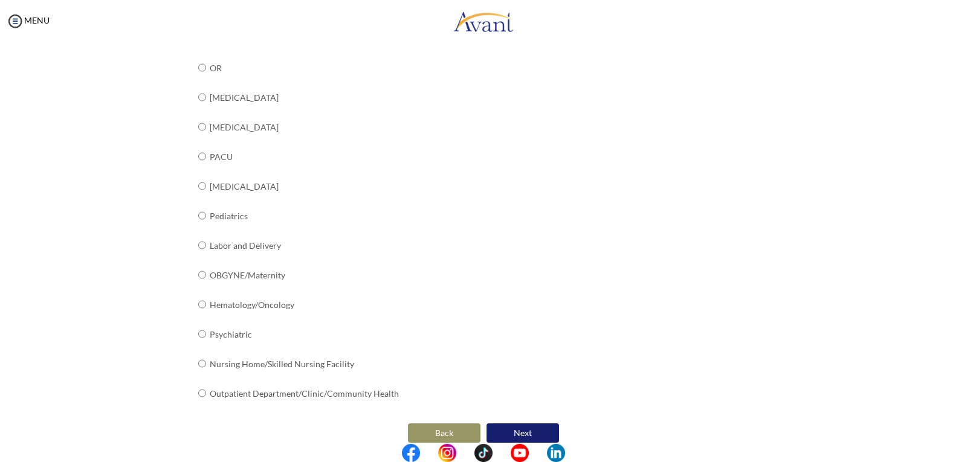
click at [526, 427] on button "Next" at bounding box center [522, 432] width 72 height 19
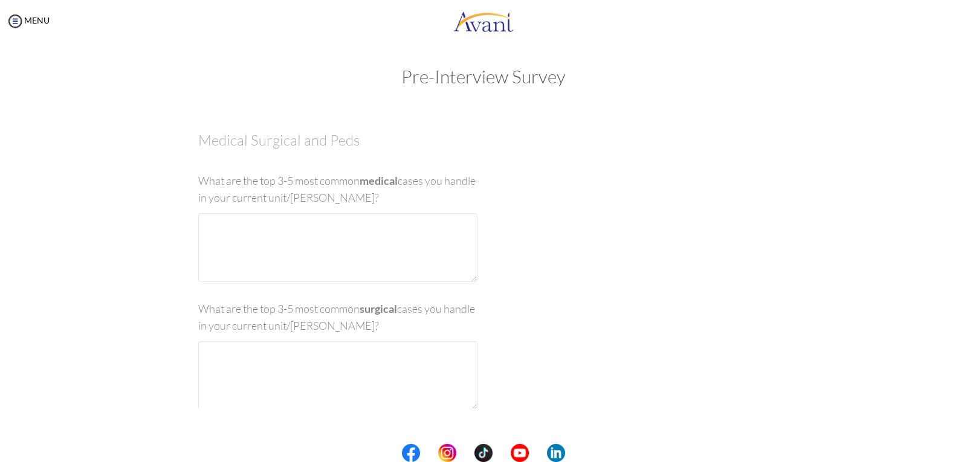
scroll to position [0, 0]
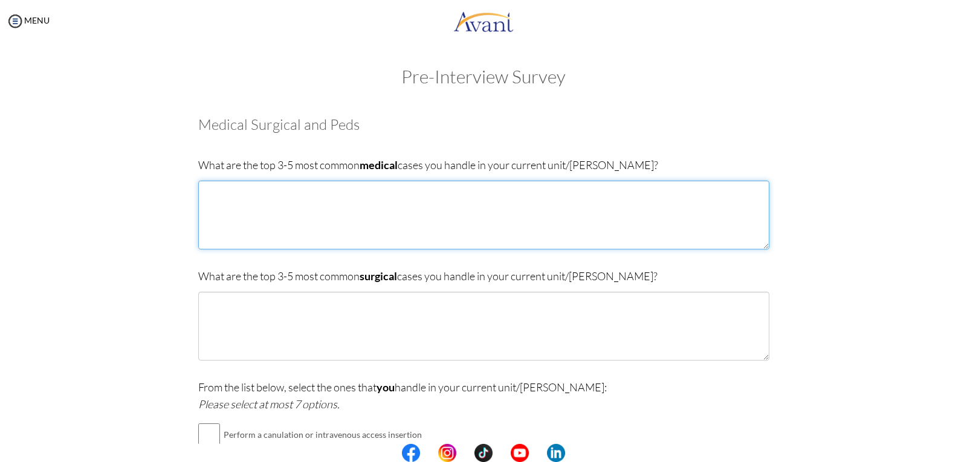
click at [206, 184] on textarea at bounding box center [483, 215] width 571 height 69
click at [391, 190] on textarea "Respiratory disorders ,[MEDICAL_DATA] disorders ,Renal andurinary disorders" at bounding box center [483, 215] width 571 height 69
click at [467, 187] on textarea "Respiratory disorders ,[MEDICAL_DATA] disorders ,Renal and urinary disorders" at bounding box center [483, 215] width 571 height 69
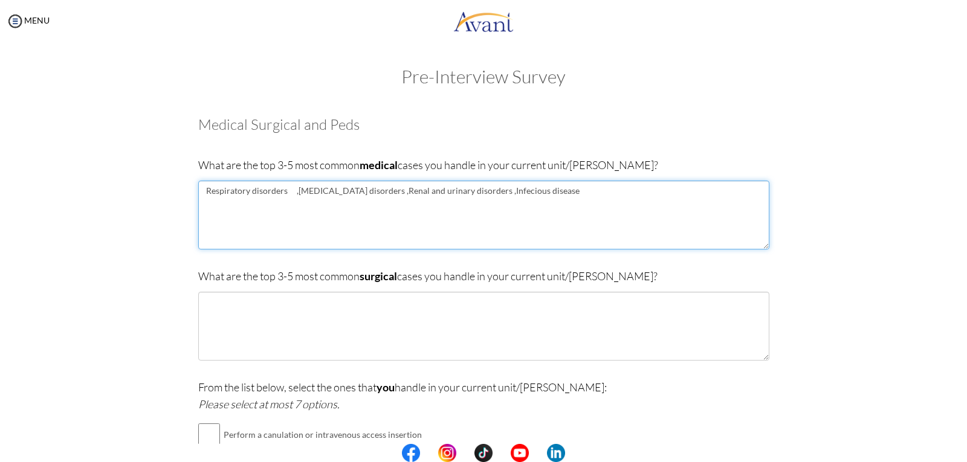
type textarea "Respiratory disorders ,[MEDICAL_DATA] disorders ,Renal and urinary disorders ,I…"
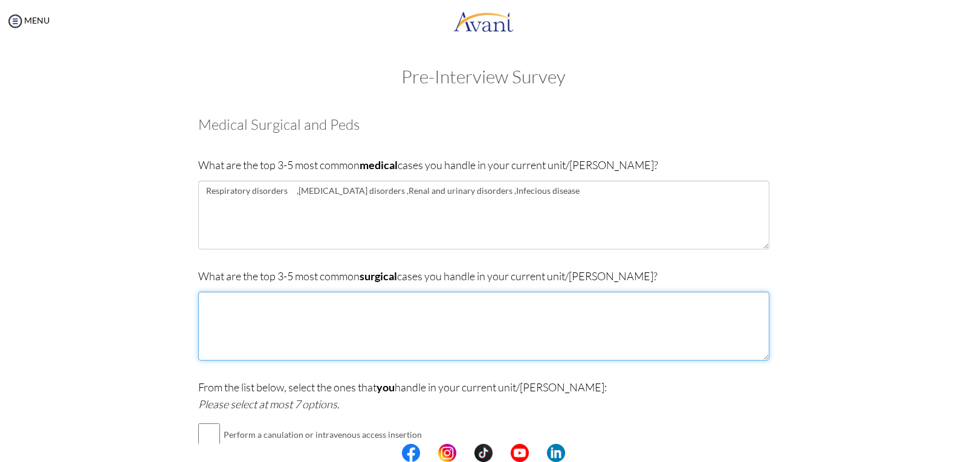
click at [227, 307] on textarea at bounding box center [483, 326] width 571 height 69
click at [311, 303] on textarea "[MEDICAL_DATA] intestinal [appendicities/" at bounding box center [483, 326] width 571 height 69
click at [322, 300] on textarea "[MEDICAL_DATA] intestinal [appendicitis/" at bounding box center [483, 326] width 571 height 69
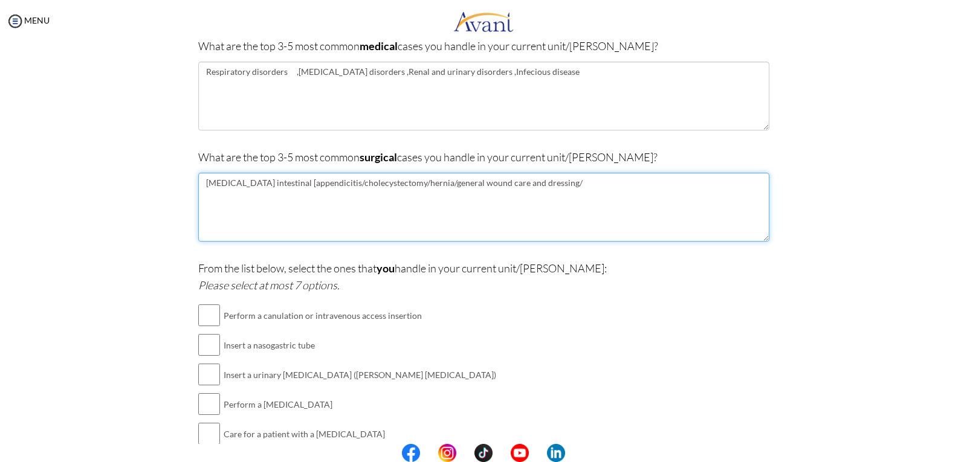
scroll to position [120, 0]
type textarea "[MEDICAL_DATA] intestinal [appendicitis/cholecystectomy/hernia/general wound ca…"
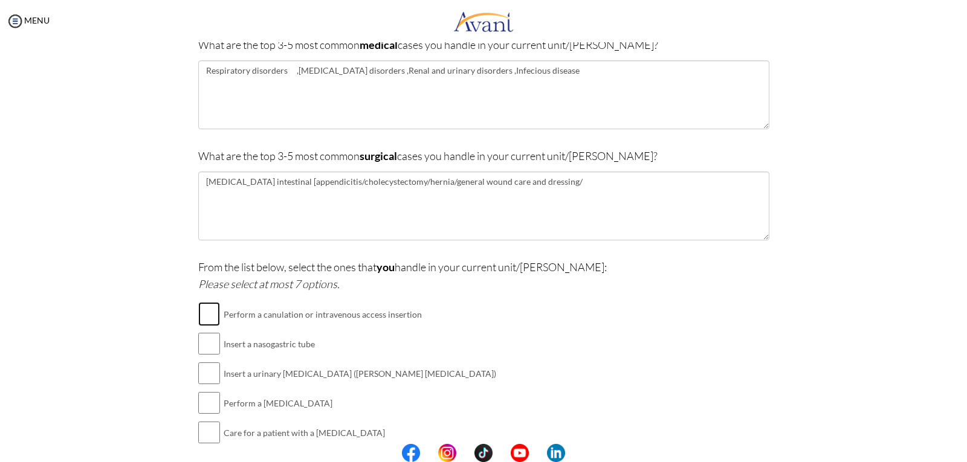
click at [205, 318] on input "checkbox" at bounding box center [209, 314] width 22 height 24
checkbox input "true"
click at [210, 343] on input "checkbox" at bounding box center [209, 344] width 22 height 24
checkbox input "true"
click at [207, 381] on input "checkbox" at bounding box center [209, 373] width 22 height 24
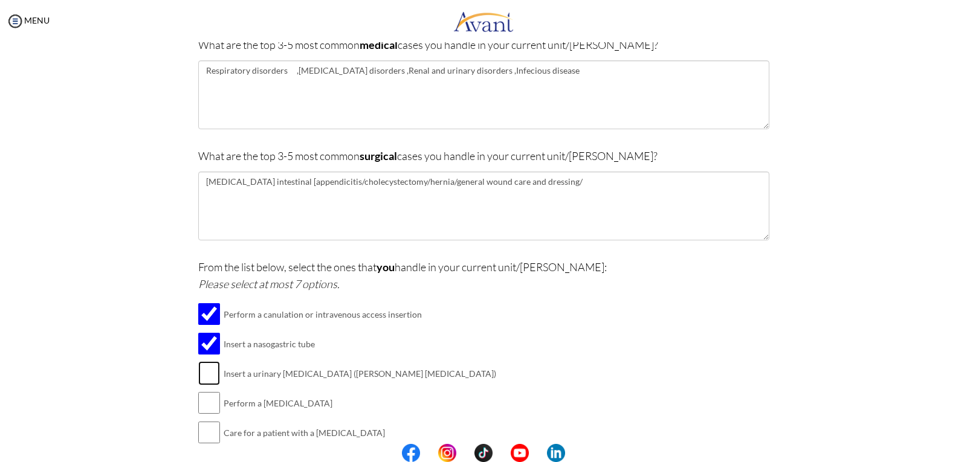
checkbox input "true"
click at [206, 413] on input "checkbox" at bounding box center [209, 403] width 22 height 24
checkbox input "true"
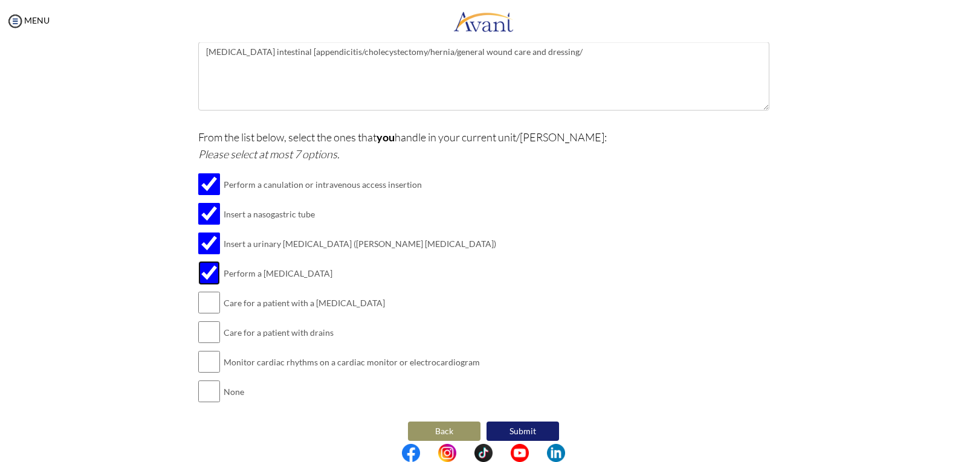
scroll to position [253, 0]
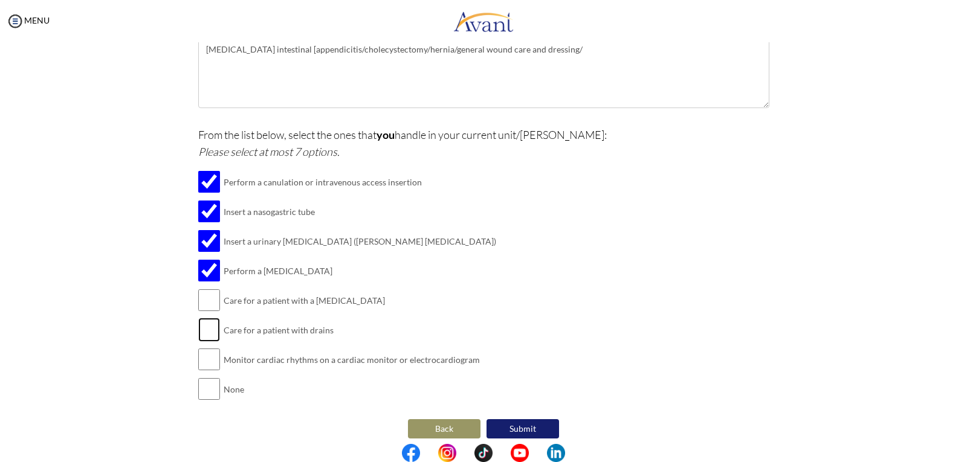
click at [202, 330] on input "checkbox" at bounding box center [209, 330] width 22 height 24
checkbox input "true"
click at [199, 359] on input "checkbox" at bounding box center [209, 359] width 22 height 24
checkbox input "true"
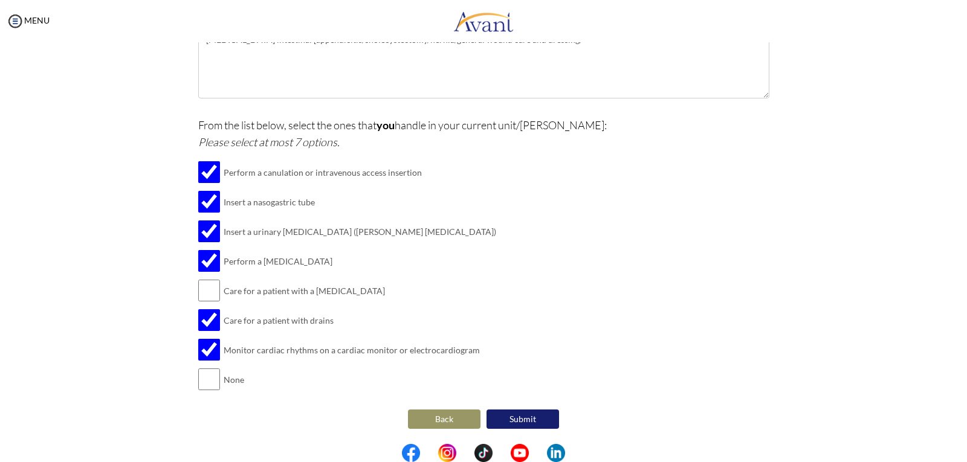
click at [524, 416] on button "Submit" at bounding box center [522, 419] width 72 height 19
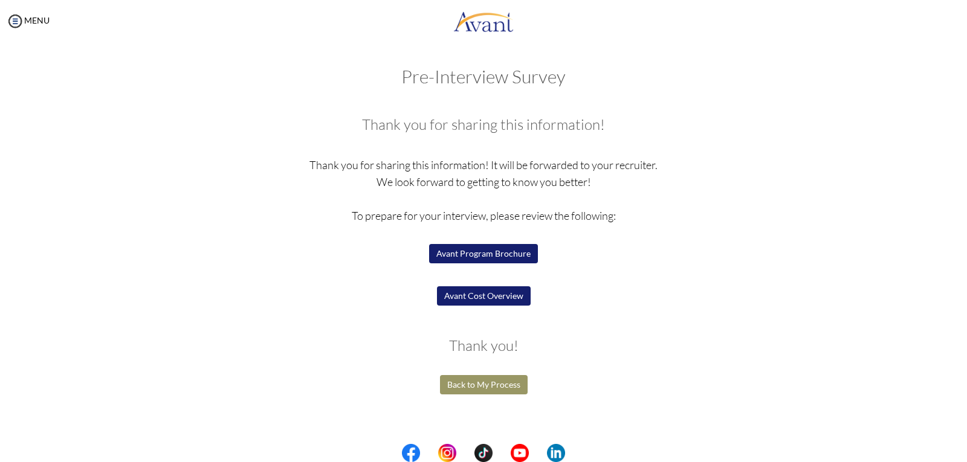
click at [505, 387] on button "Back to My Process" at bounding box center [484, 384] width 88 height 19
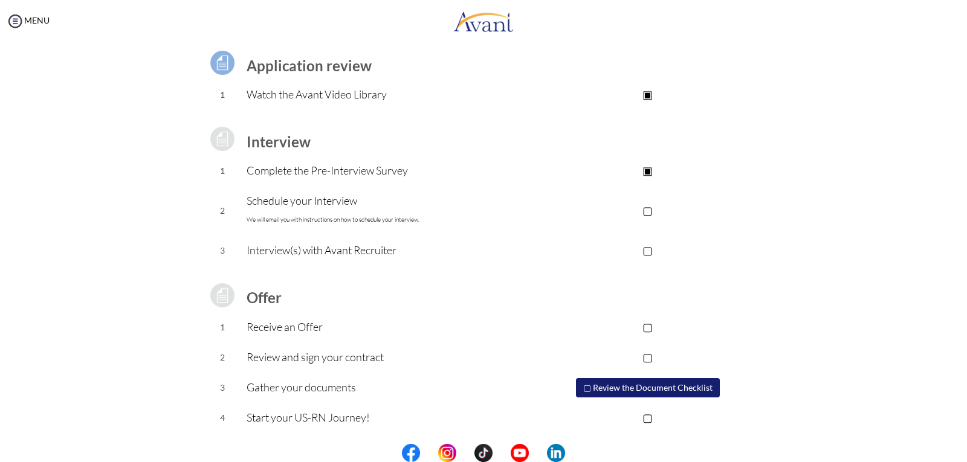
scroll to position [88, 0]
click at [645, 251] on p "▢" at bounding box center [647, 249] width 242 height 17
click at [645, 251] on p "▣" at bounding box center [647, 249] width 242 height 17
click at [309, 213] on p "Schedule your Interview We will email you with instructions on how to schedule …" at bounding box center [386, 210] width 280 height 36
